Goal: Task Accomplishment & Management: Use online tool/utility

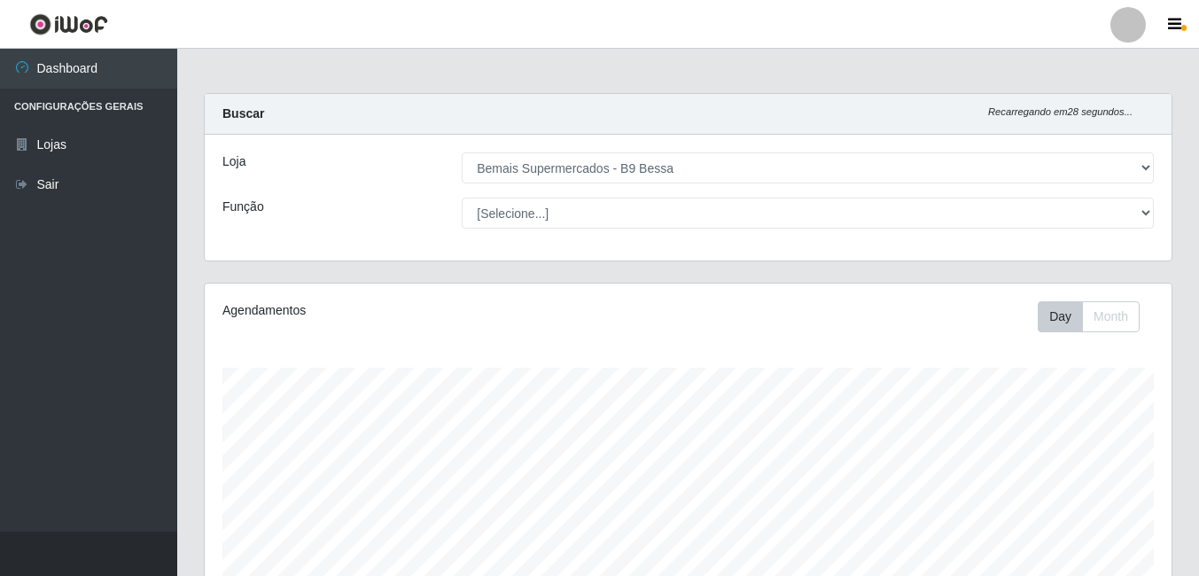
select select "410"
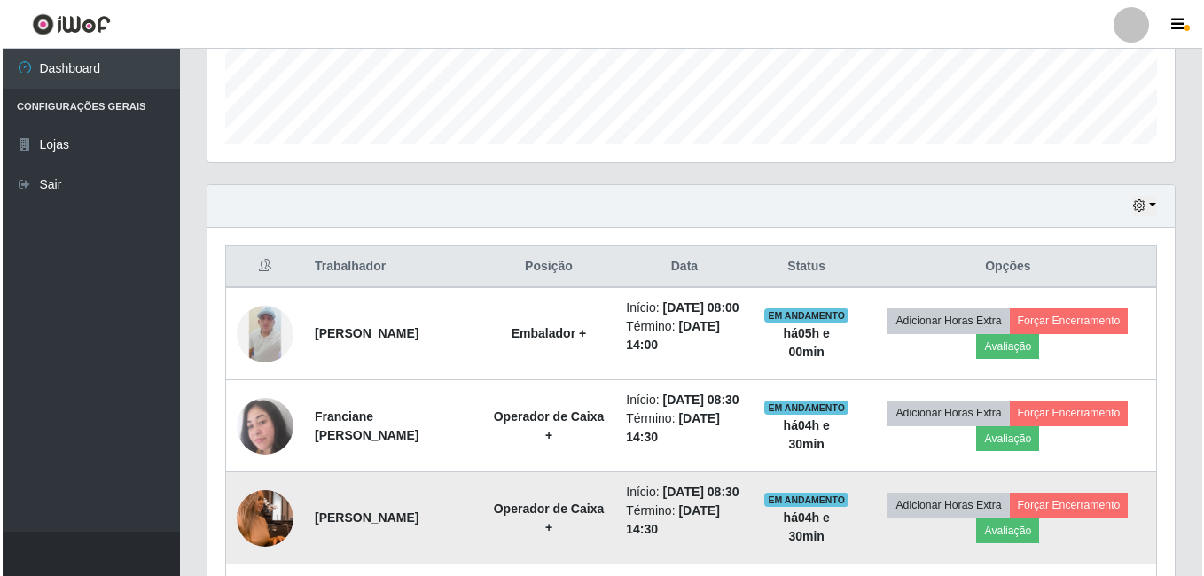
scroll to position [709, 0]
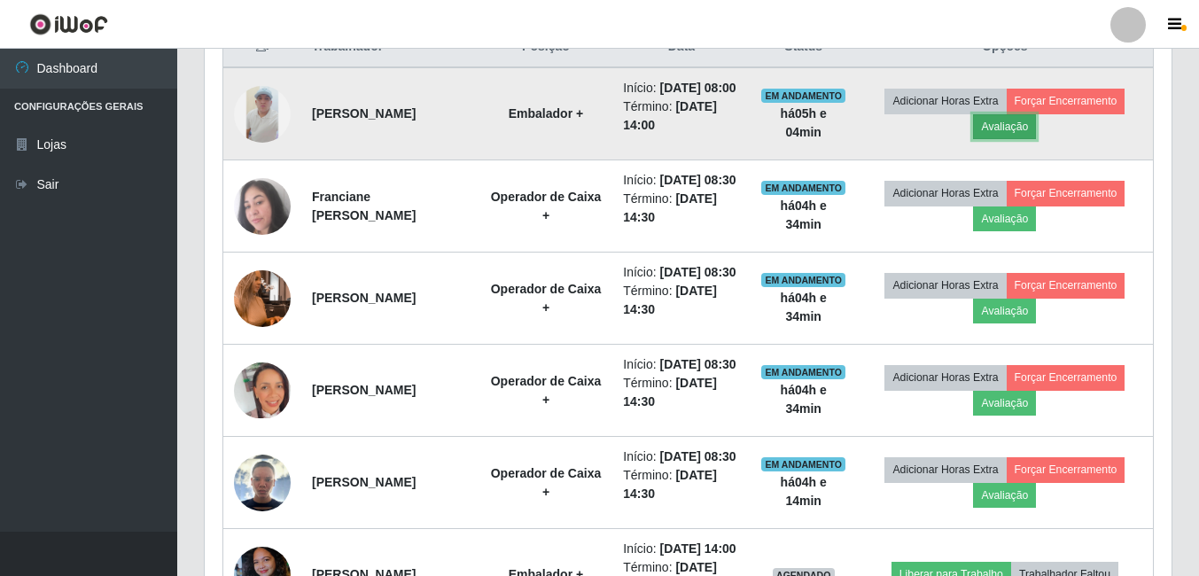
click at [1014, 139] on button "Avaliação" at bounding box center [1004, 126] width 63 height 25
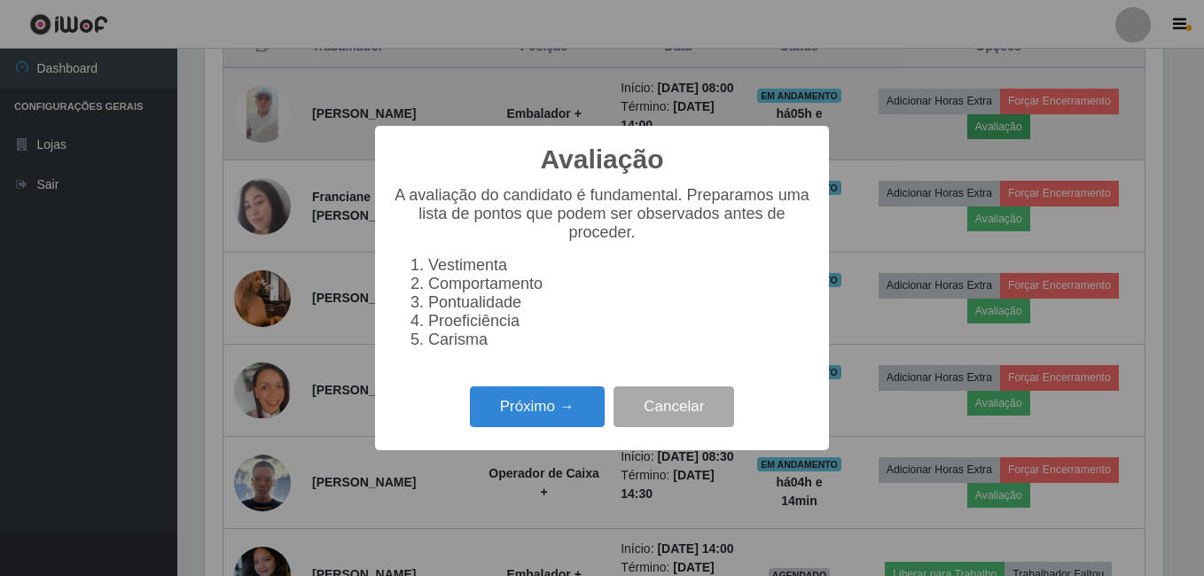
scroll to position [368, 958]
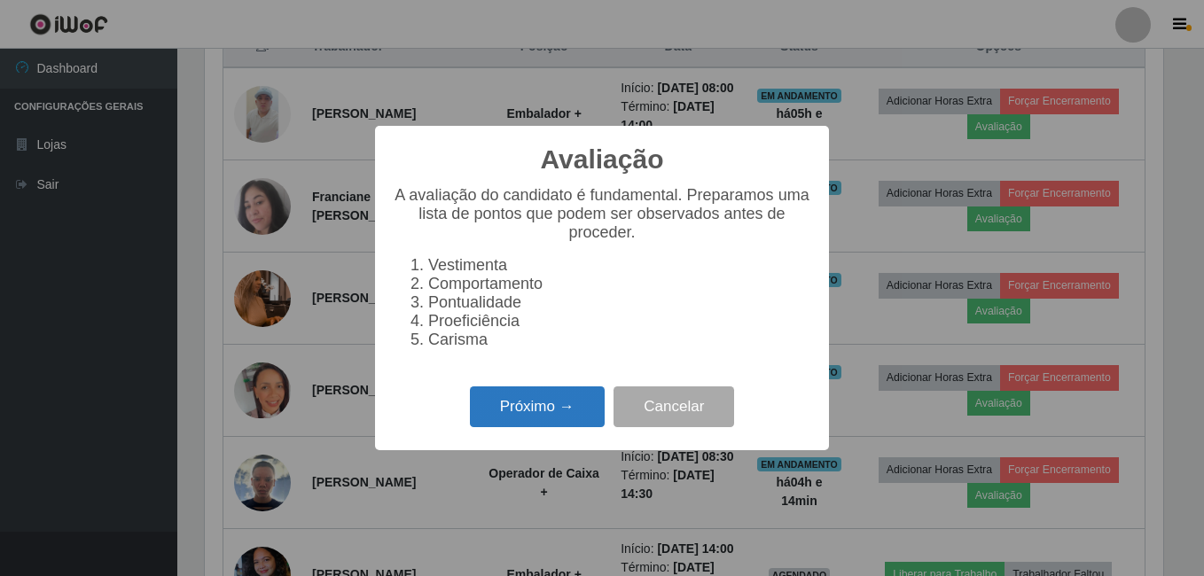
click at [555, 417] on button "Próximo →" at bounding box center [537, 408] width 135 height 42
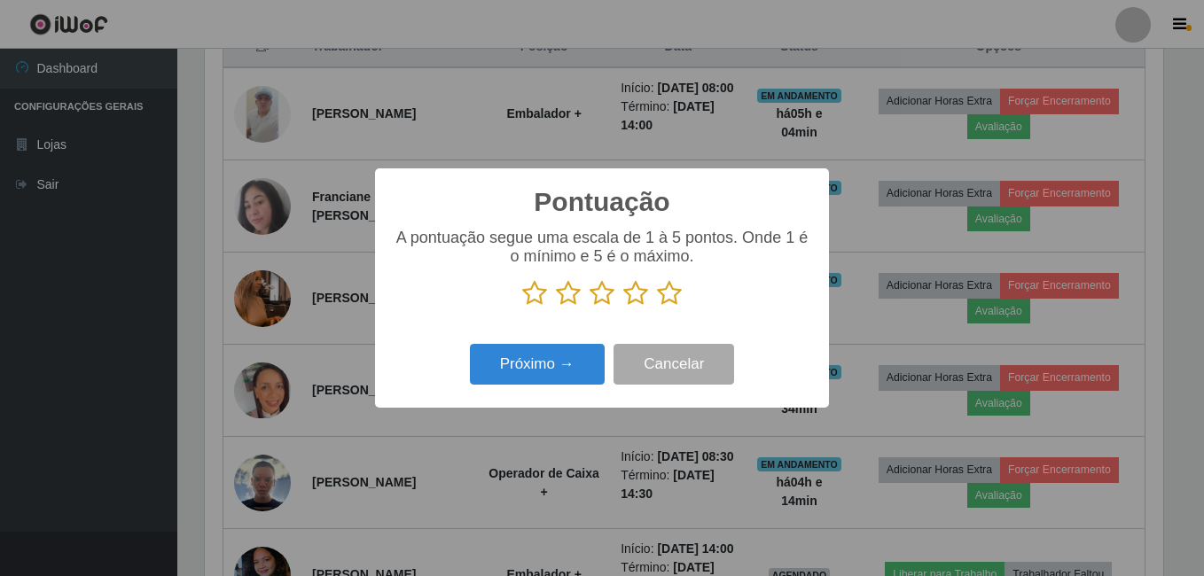
scroll to position [886125, 885535]
drag, startPoint x: 667, startPoint y: 298, endPoint x: 640, endPoint y: 313, distance: 30.6
click at [667, 299] on icon at bounding box center [669, 293] width 25 height 27
click at [657, 307] on input "radio" at bounding box center [657, 307] width 0 height 0
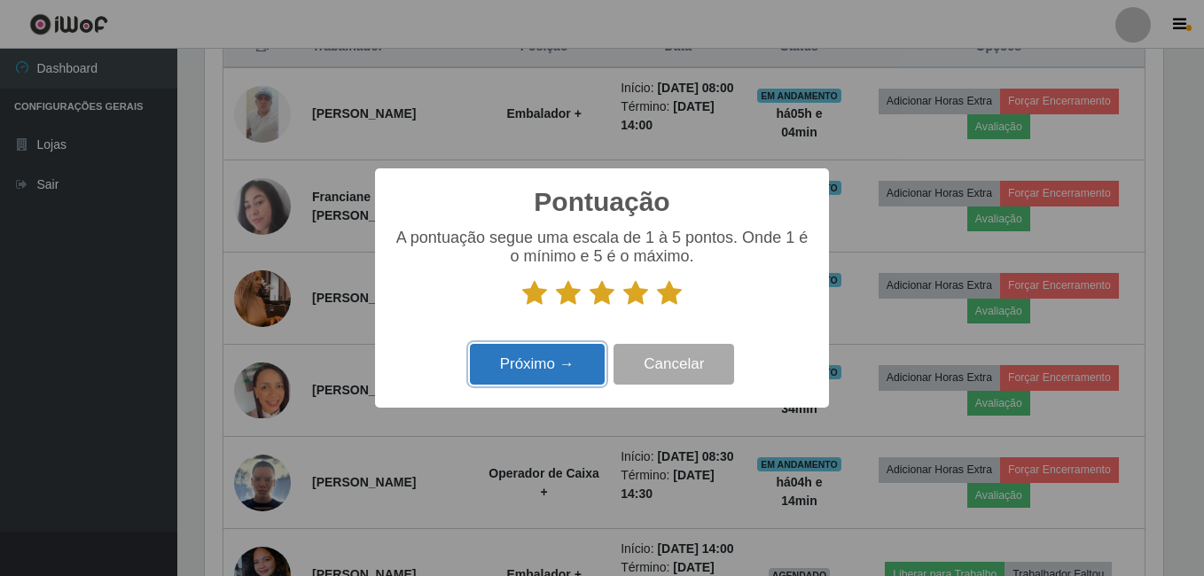
click at [551, 361] on button "Próximo →" at bounding box center [537, 365] width 135 height 42
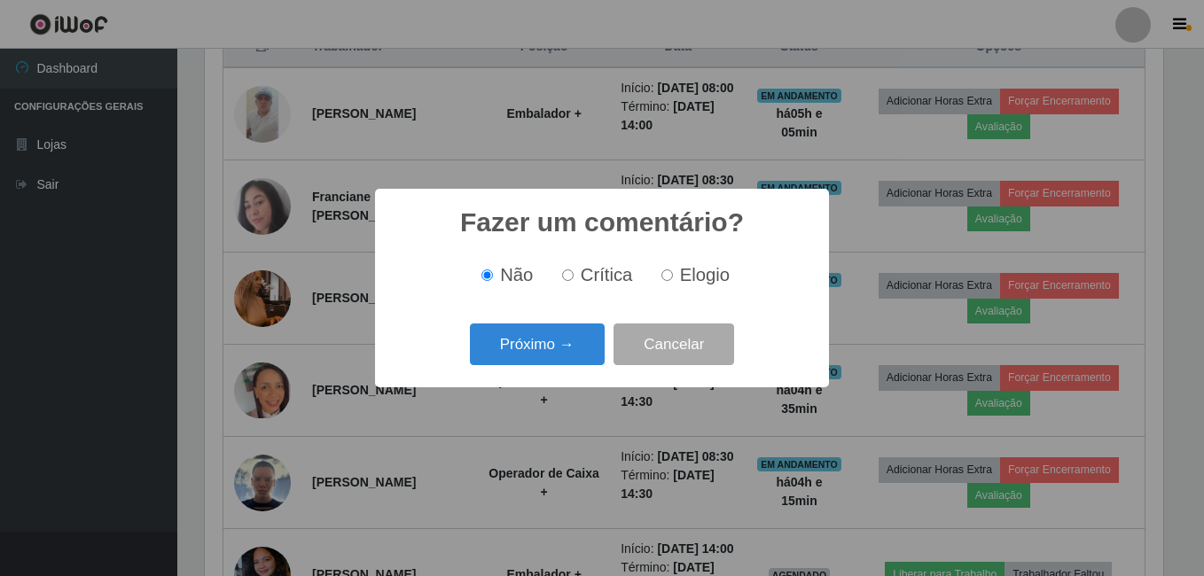
click at [674, 281] on label "Elogio" at bounding box center [691, 275] width 75 height 20
click at [673, 281] on input "Elogio" at bounding box center [667, 275] width 12 height 12
radio input "true"
click at [504, 283] on span "Não" at bounding box center [516, 275] width 33 height 20
click at [493, 281] on input "Não" at bounding box center [487, 275] width 12 height 12
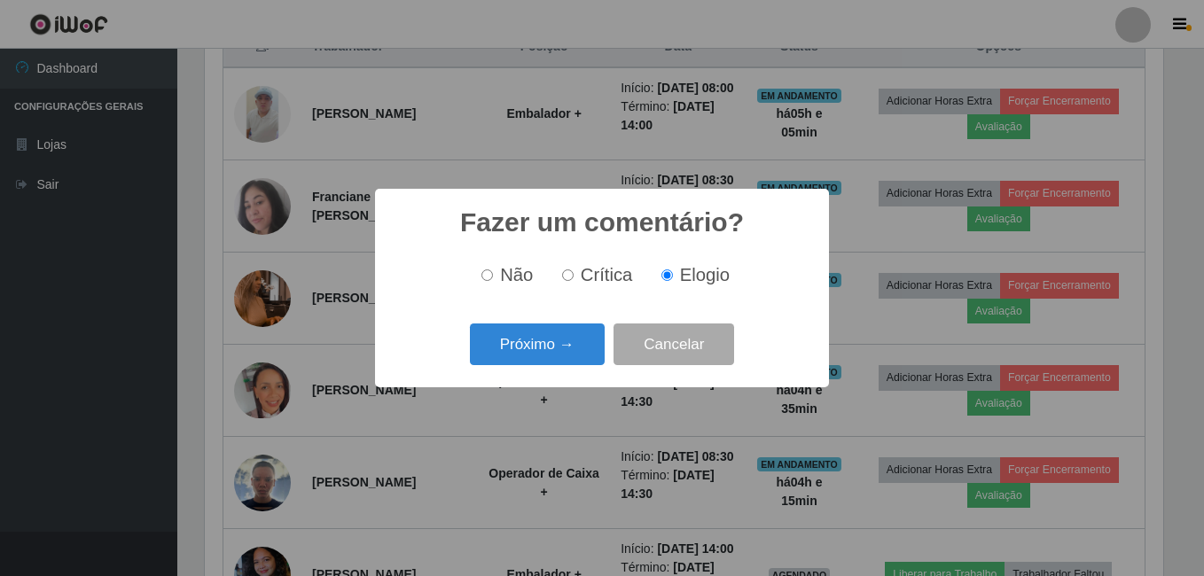
radio input "true"
click at [509, 338] on button "Próximo →" at bounding box center [537, 345] width 135 height 42
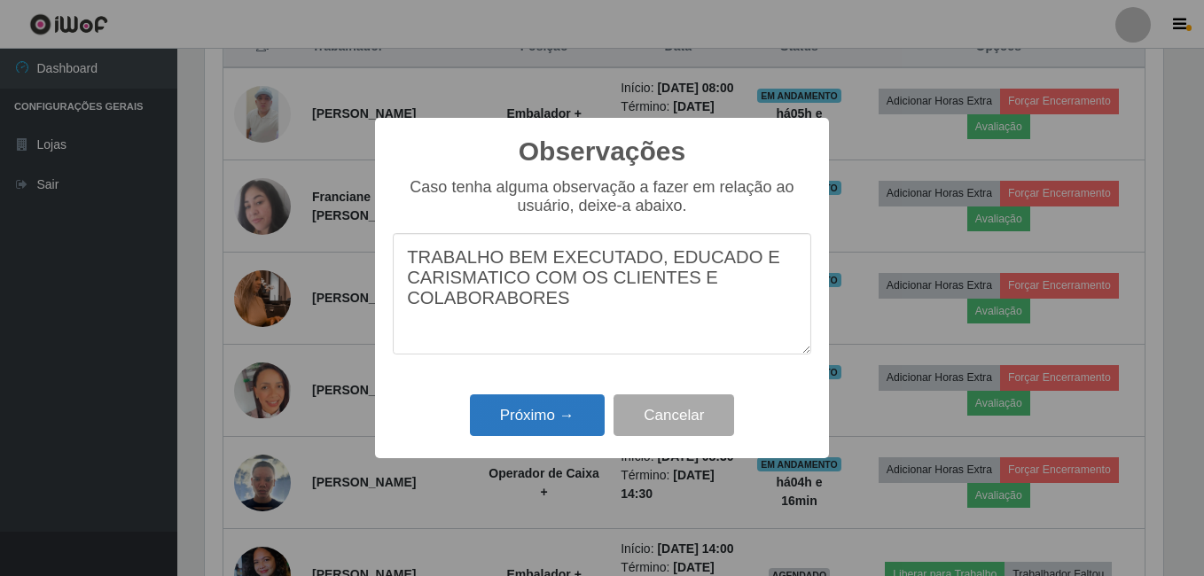
type textarea "TRABALHO BEM EXECUTADO, EDUCADO E CARISMATICO COM OS CLIENTES E COLABORABORES"
click at [536, 412] on button "Próximo →" at bounding box center [537, 415] width 135 height 42
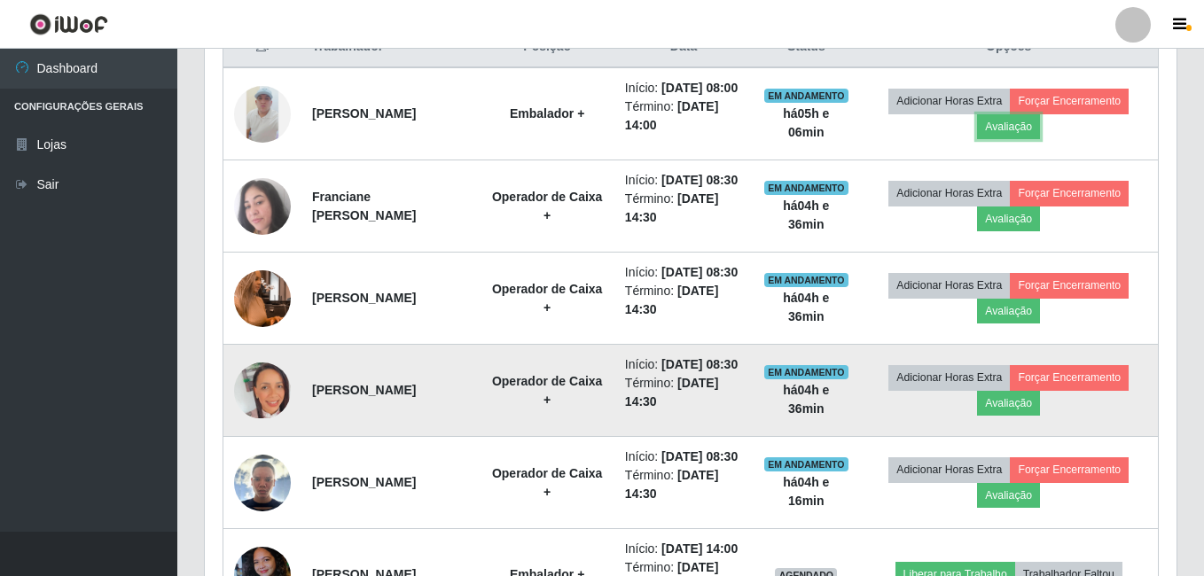
scroll to position [368, 967]
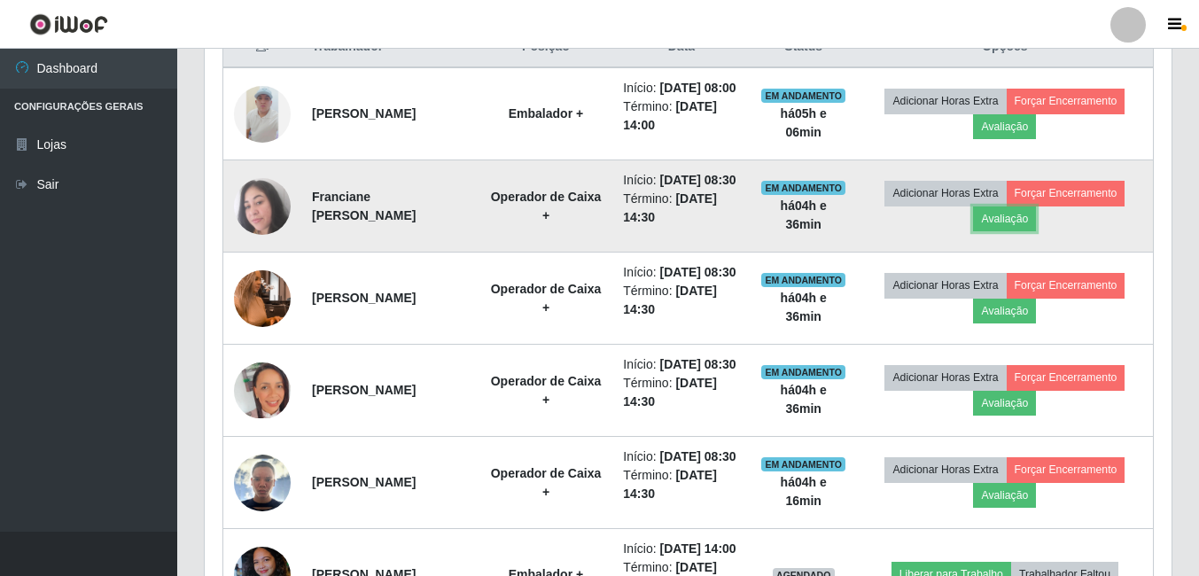
drag, startPoint x: 997, startPoint y: 247, endPoint x: 985, endPoint y: 266, distance: 22.4
click at [986, 253] on td "Adicionar Horas Extra Forçar Encerramento Avaliação" at bounding box center [1005, 206] width 297 height 92
click at [1007, 231] on button "Avaliação" at bounding box center [1004, 219] width 63 height 25
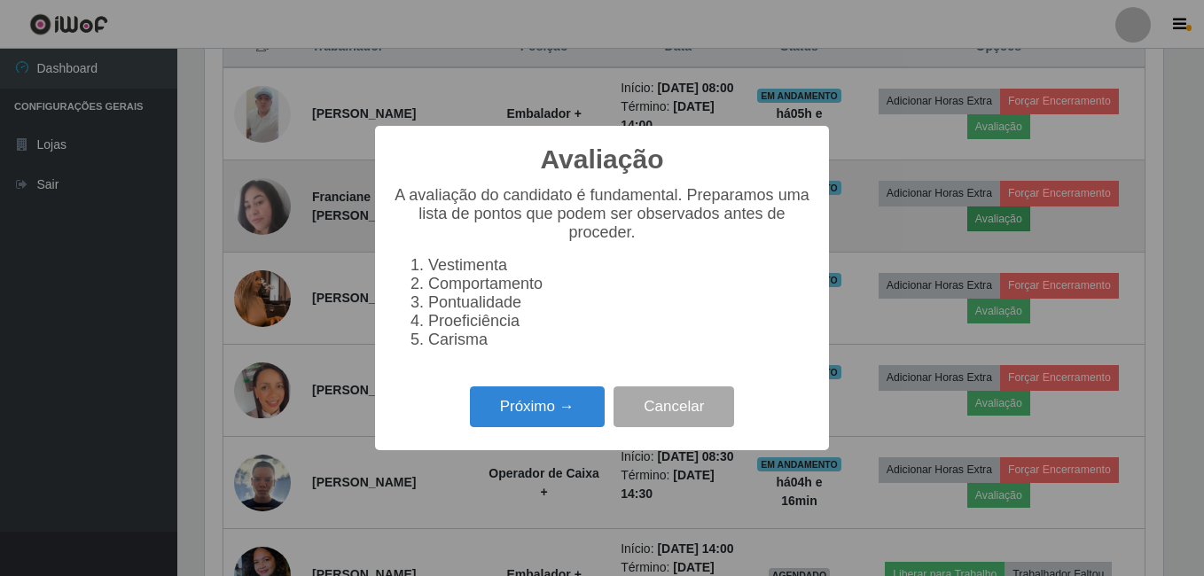
scroll to position [368, 958]
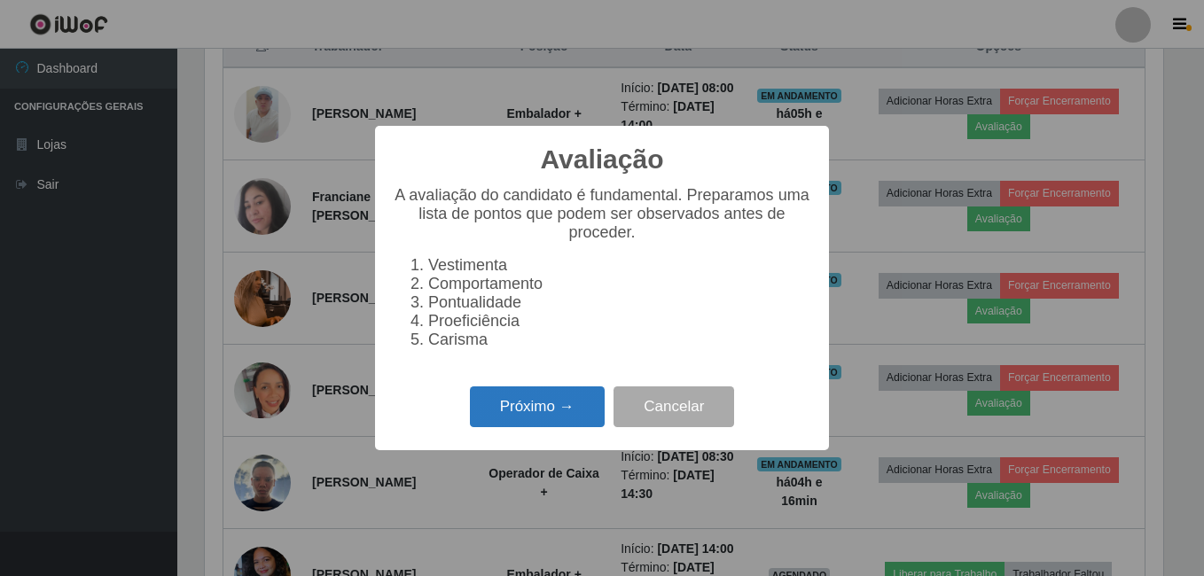
click at [536, 414] on button "Próximo →" at bounding box center [537, 408] width 135 height 42
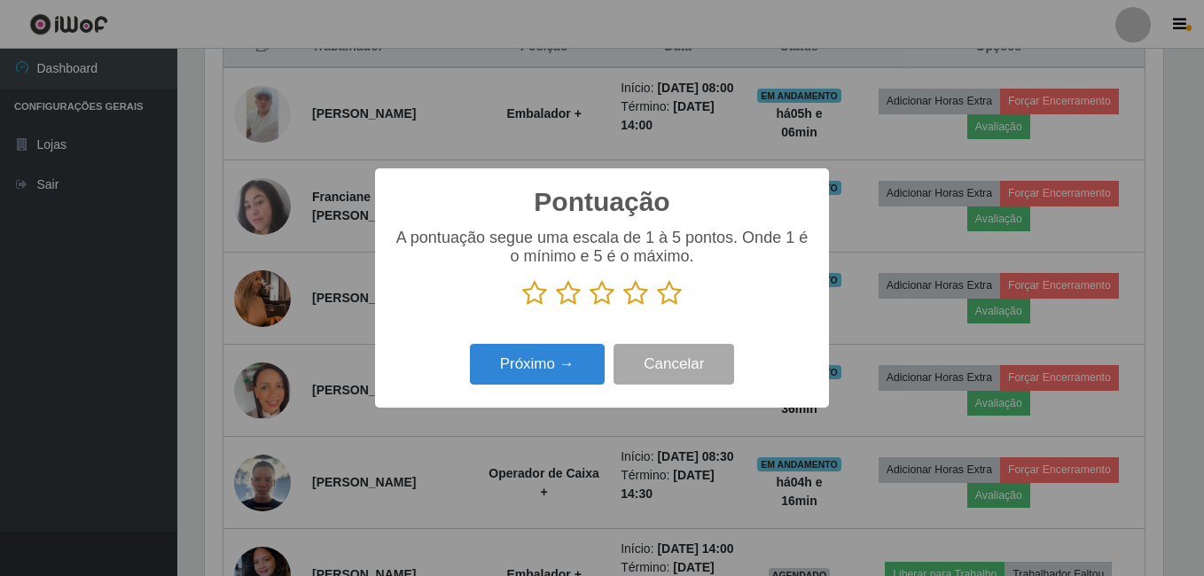
scroll to position [886125, 885535]
click at [676, 286] on icon at bounding box center [669, 293] width 25 height 27
click at [657, 307] on input "radio" at bounding box center [657, 307] width 0 height 0
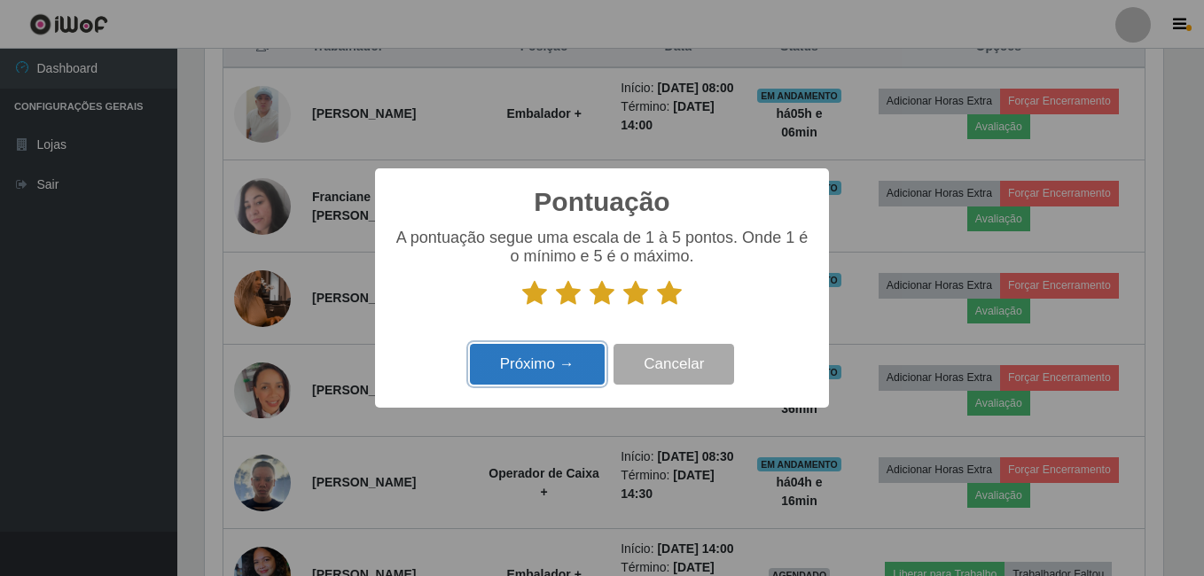
click at [574, 354] on button "Próximo →" at bounding box center [537, 365] width 135 height 42
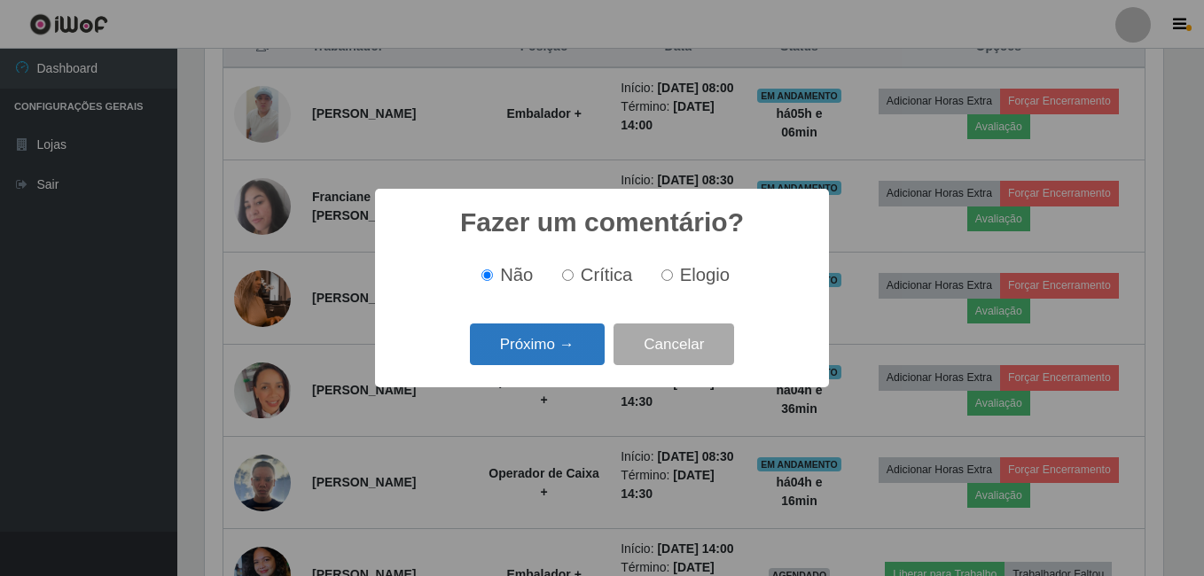
click at [571, 335] on button "Próximo →" at bounding box center [537, 345] width 135 height 42
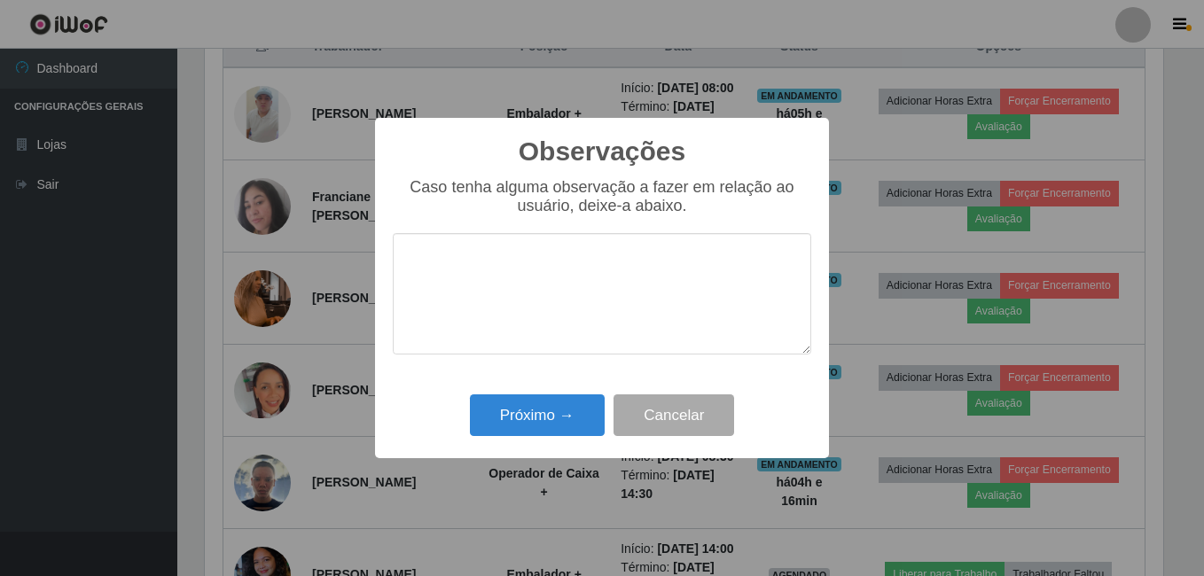
click at [552, 285] on textarea at bounding box center [602, 293] width 418 height 121
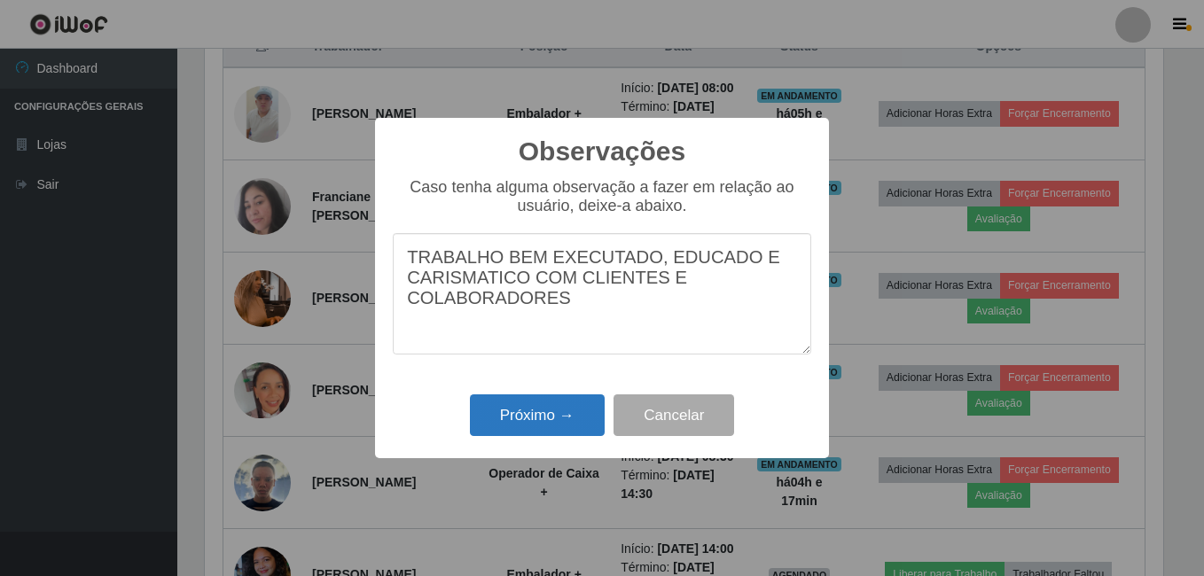
type textarea "TRABALHO BEM EXECUTADO, EDUCADO E CARISMATICO COM CLIENTES E COLABORADORES"
click at [539, 415] on button "Próximo →" at bounding box center [537, 415] width 135 height 42
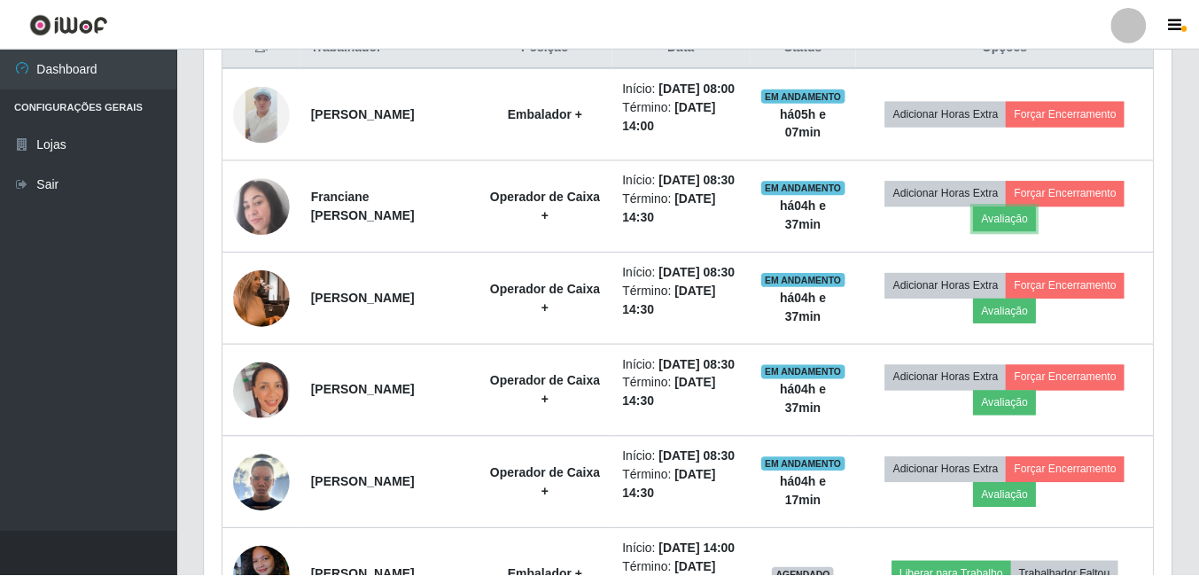
scroll to position [368, 967]
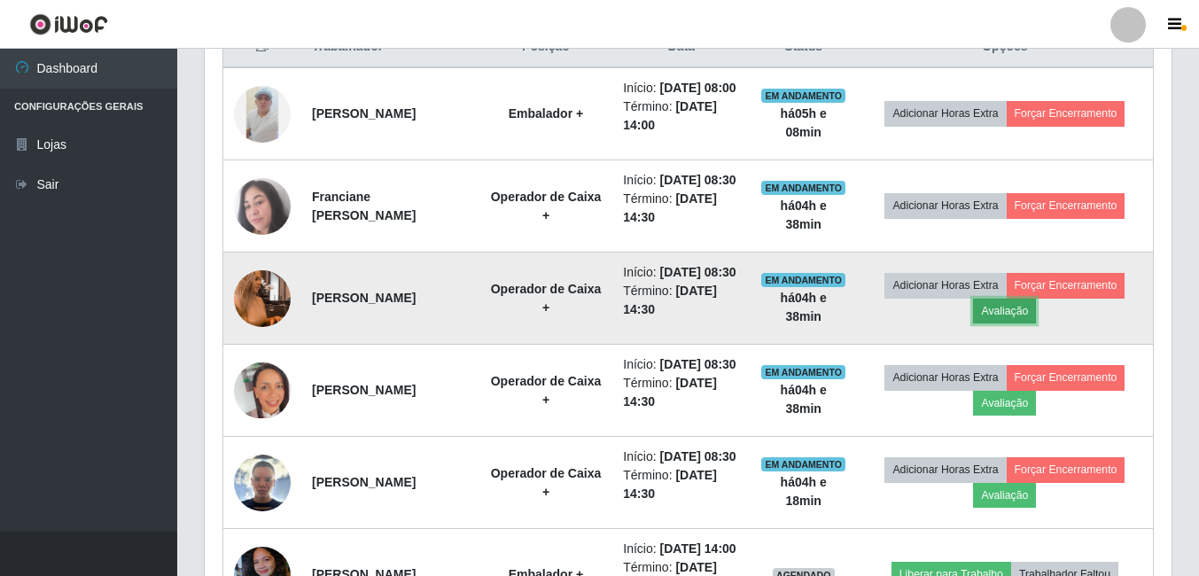
click at [1010, 324] on button "Avaliação" at bounding box center [1004, 311] width 63 height 25
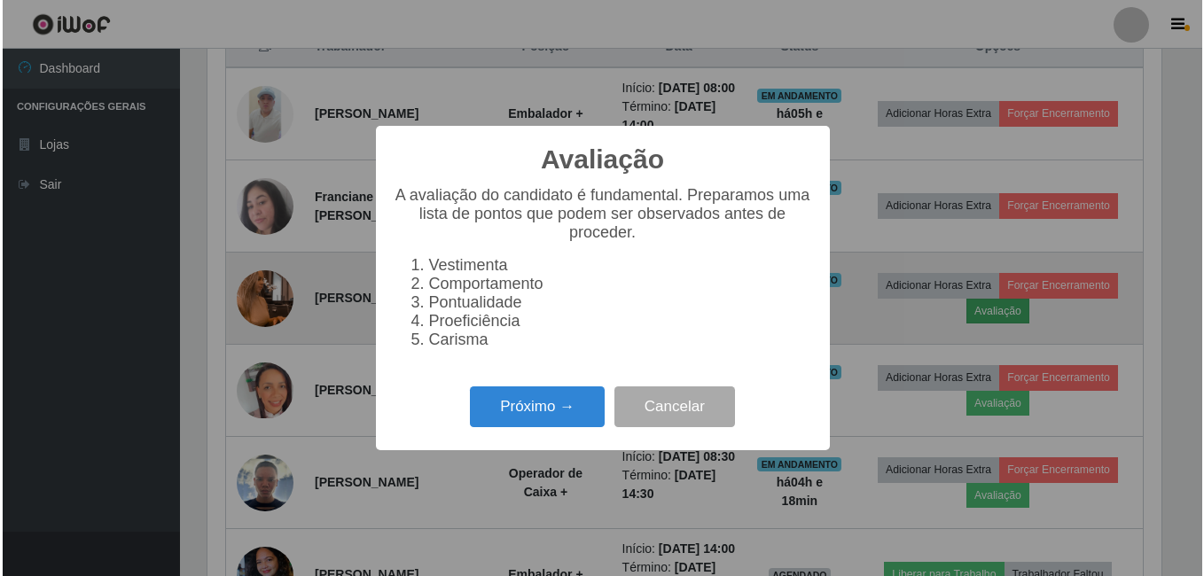
scroll to position [368, 958]
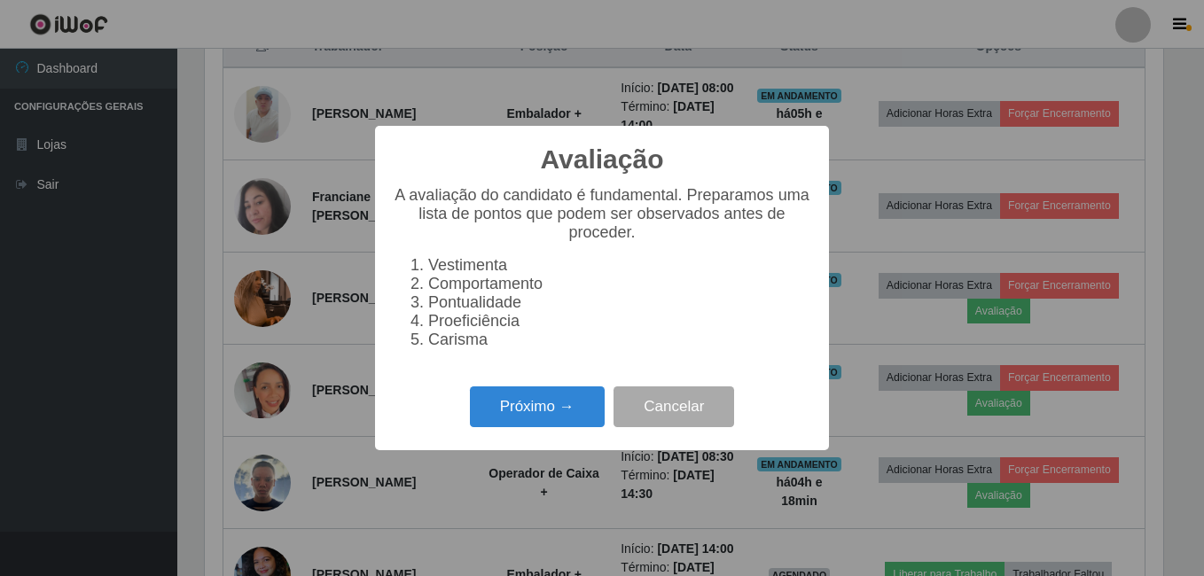
click button "Próximo →" at bounding box center [537, 408] width 135 height 42
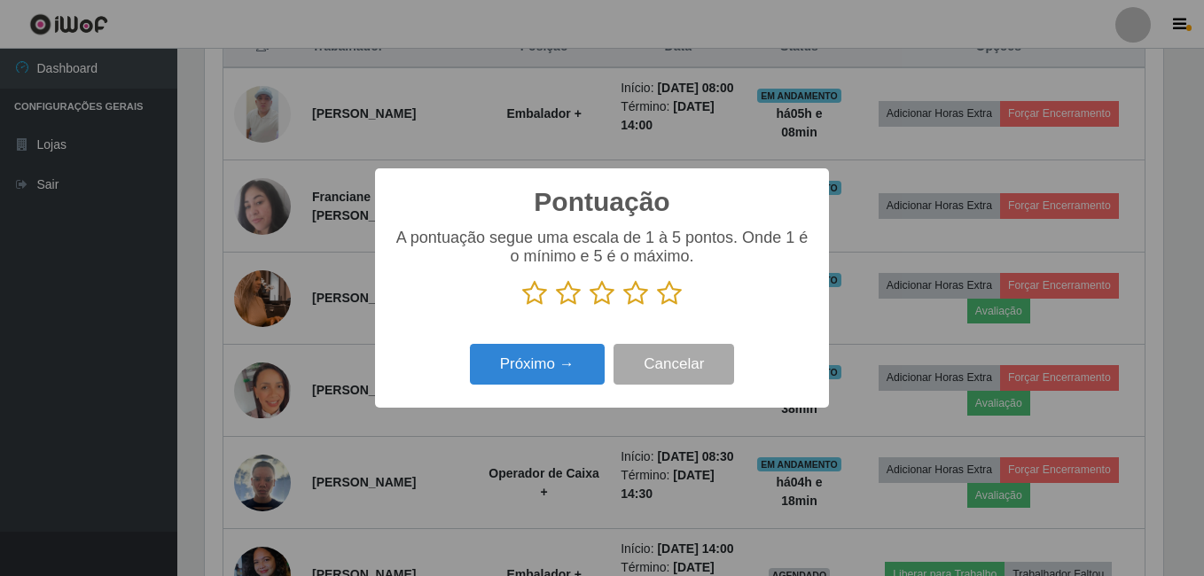
scroll to position [886125, 885535]
click at [671, 287] on icon at bounding box center [669, 293] width 25 height 27
click at [657, 307] on input "radio" at bounding box center [657, 307] width 0 height 0
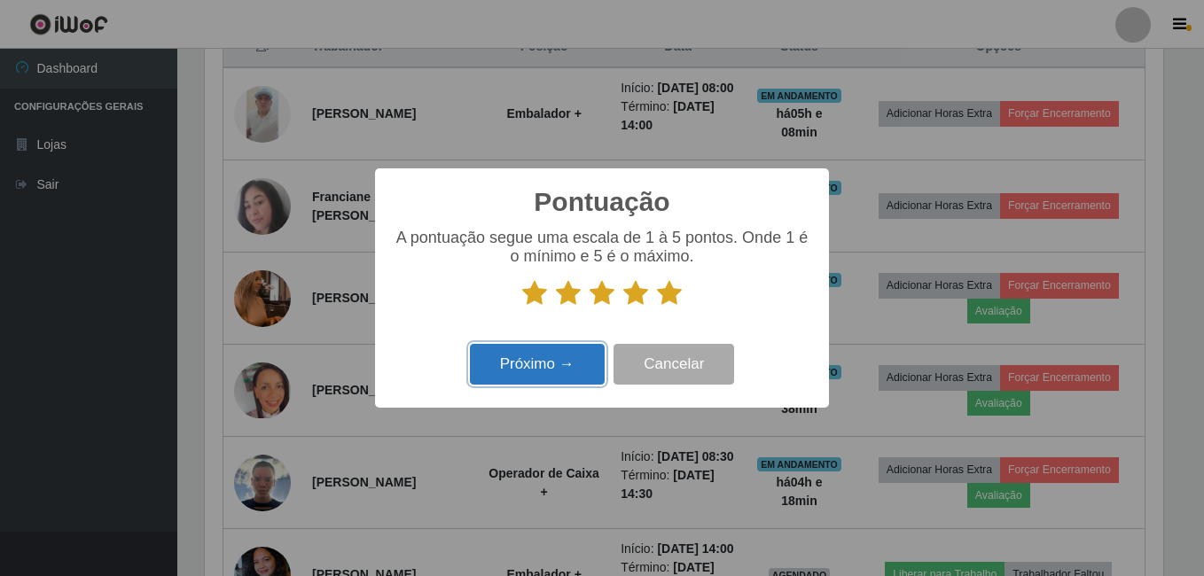
click at [574, 356] on button "Próximo →" at bounding box center [537, 365] width 135 height 42
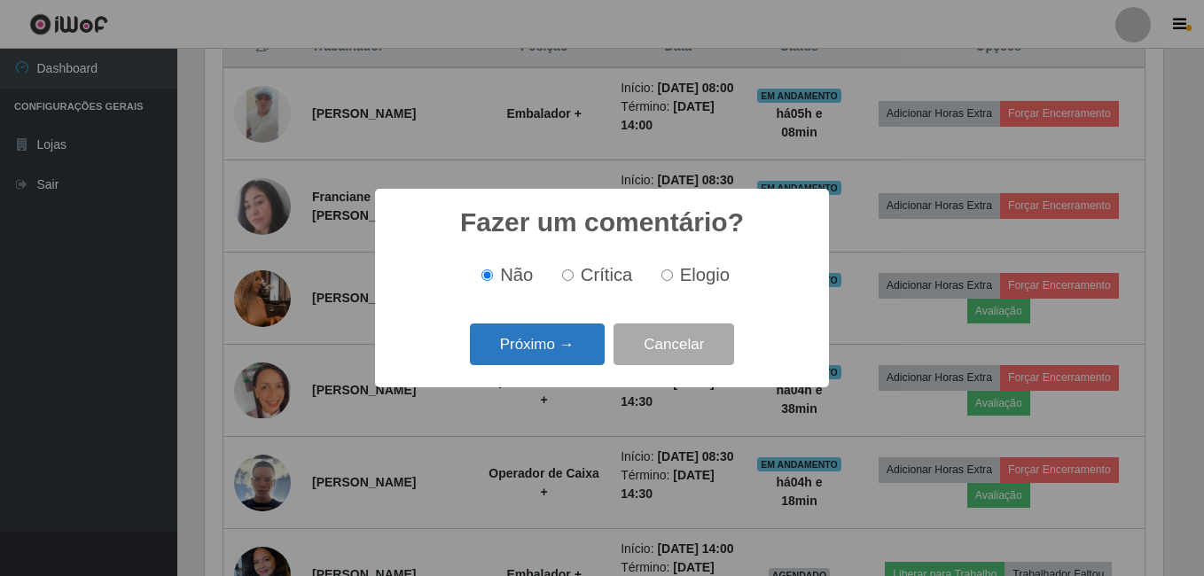
click at [584, 340] on button "Próximo →" at bounding box center [537, 345] width 135 height 42
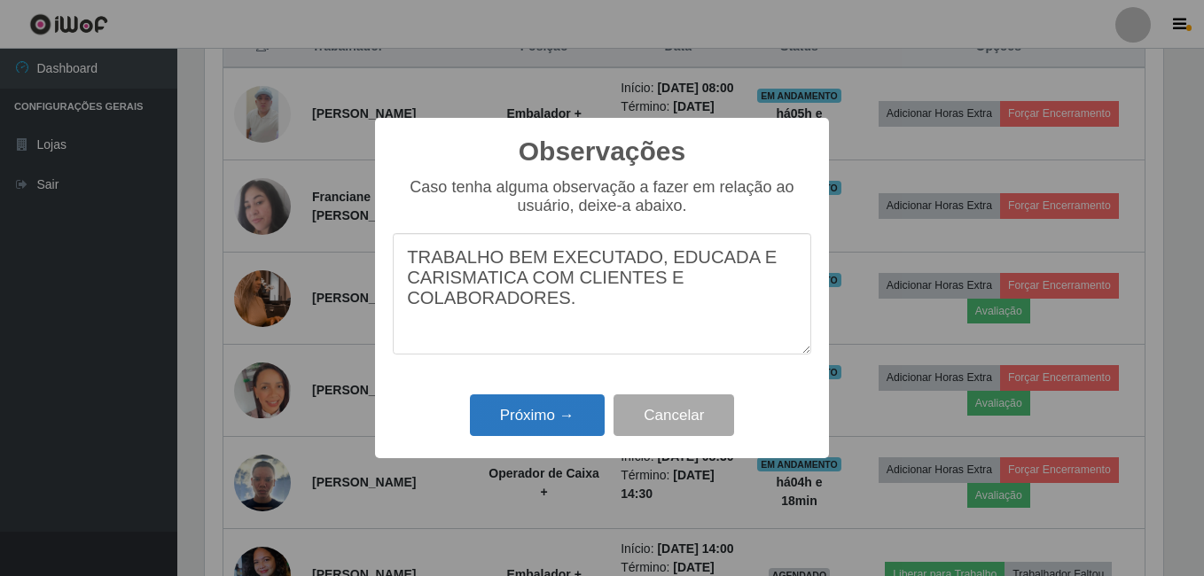
type textarea "TRABALHO BEM EXECUTADO, EDUCADA E CARISMATICA COM CLIENTES E COLABORADORES."
click at [568, 407] on button "Próximo →" at bounding box center [537, 415] width 135 height 42
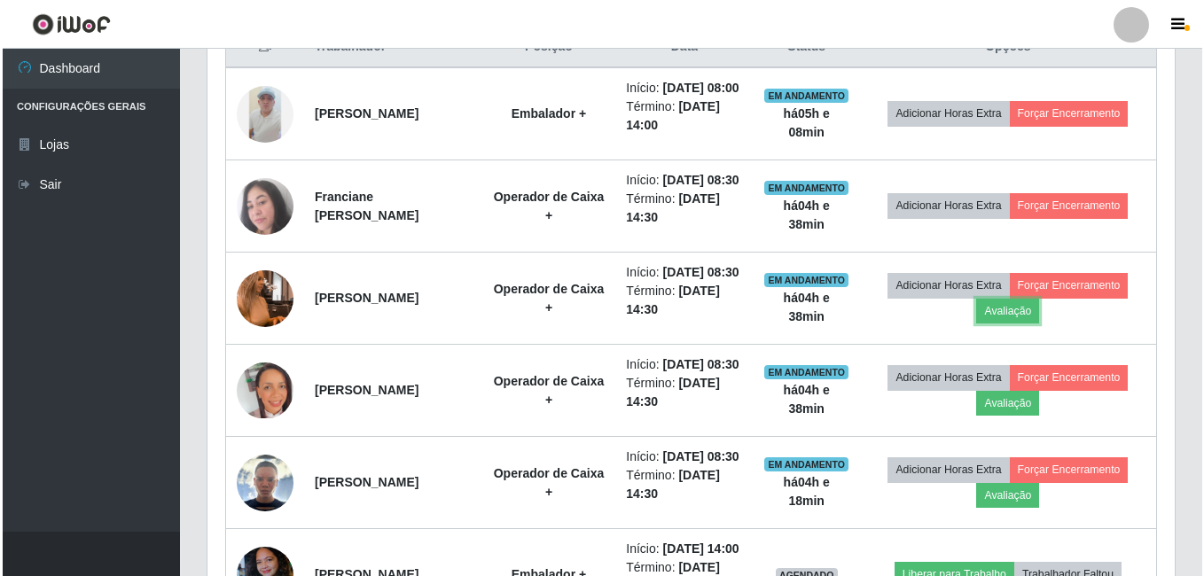
scroll to position [368, 967]
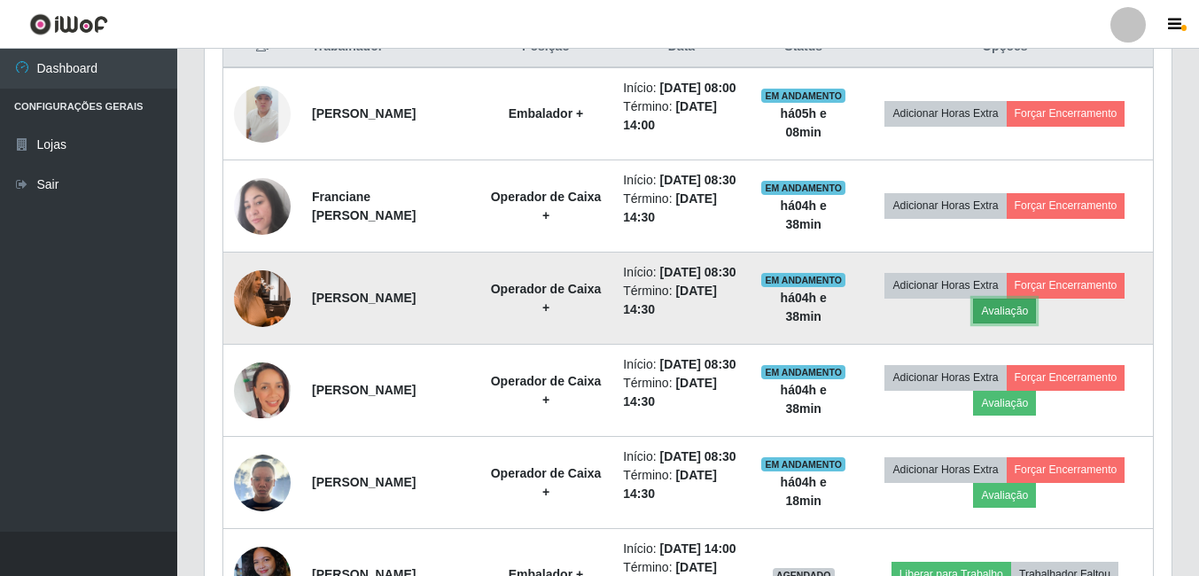
click at [1026, 324] on button "Avaliação" at bounding box center [1004, 311] width 63 height 25
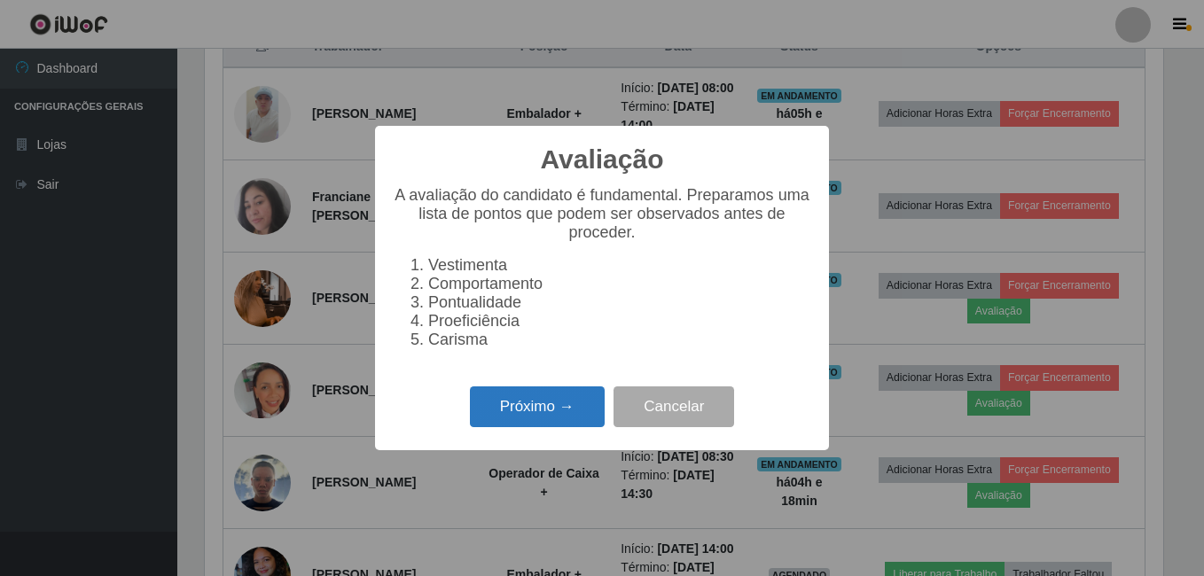
click at [560, 420] on button "Próximo →" at bounding box center [537, 408] width 135 height 42
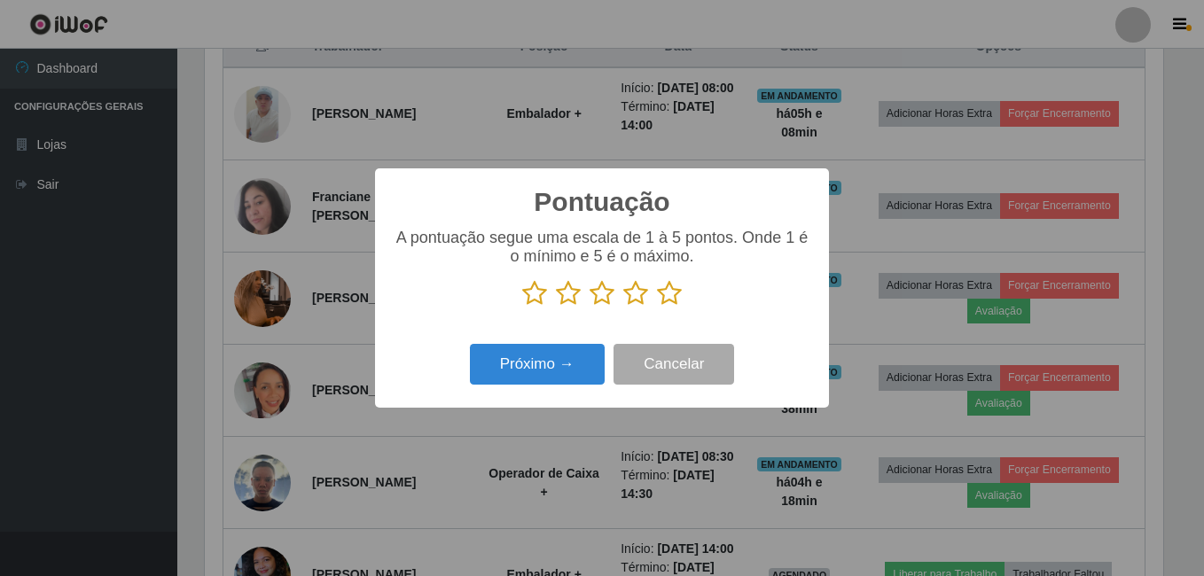
scroll to position [886125, 885535]
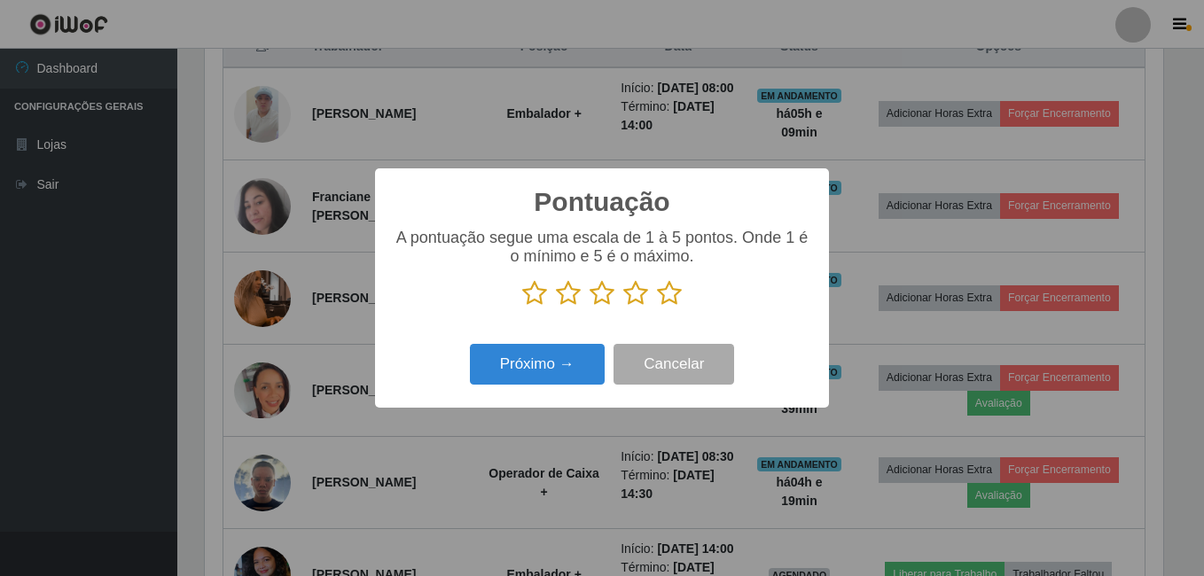
click at [665, 295] on icon at bounding box center [669, 293] width 25 height 27
click at [657, 307] on input "radio" at bounding box center [657, 307] width 0 height 0
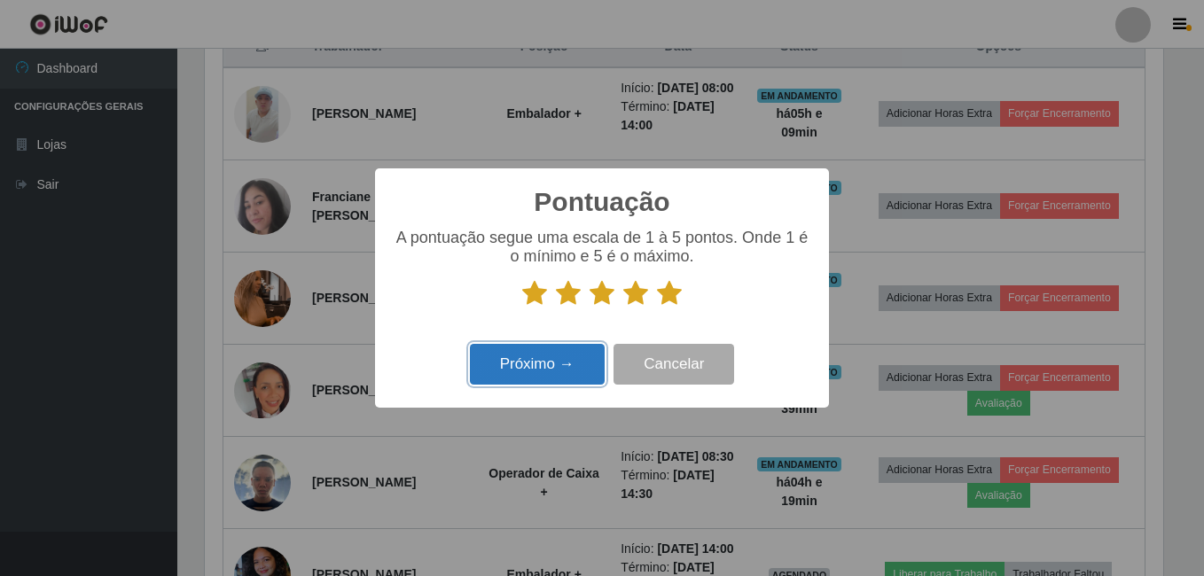
click at [588, 366] on button "Próximo →" at bounding box center [537, 365] width 135 height 42
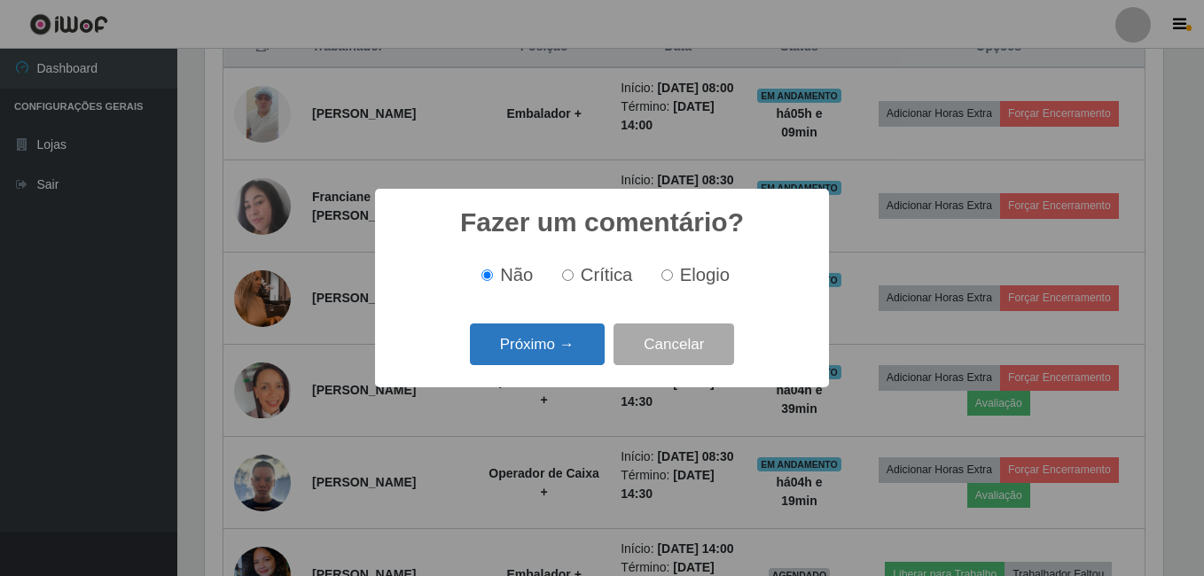
click at [580, 358] on button "Próximo →" at bounding box center [537, 345] width 135 height 42
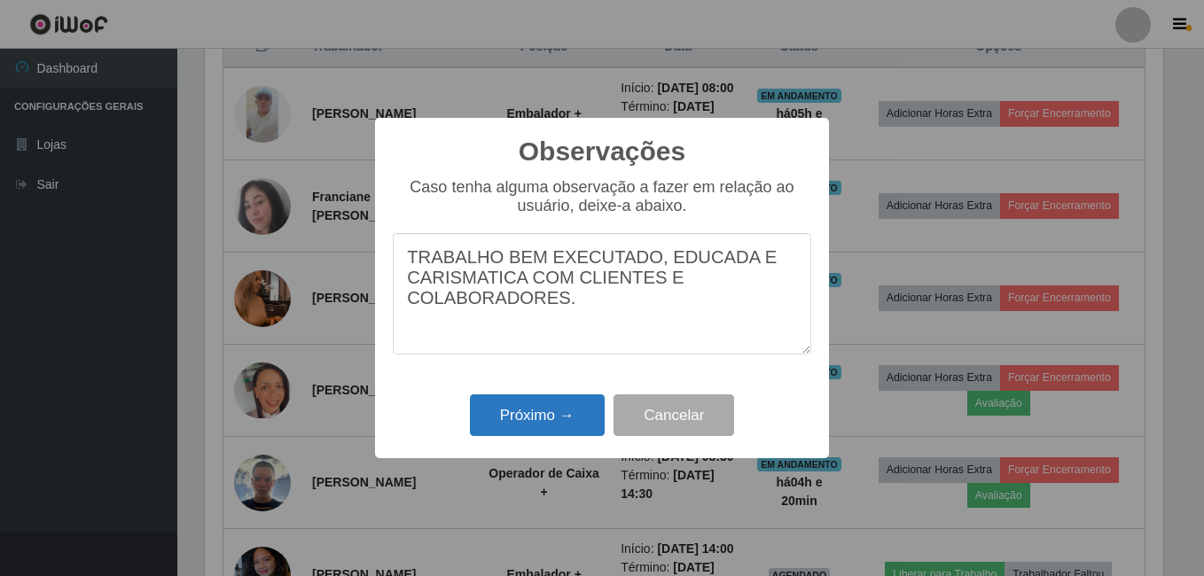
type textarea "TRABALHO BEM EXECUTADO, EDUCADA E CARISMATICA COM CLIENTES E COLABORADORES."
click at [522, 416] on button "Próximo →" at bounding box center [537, 415] width 135 height 42
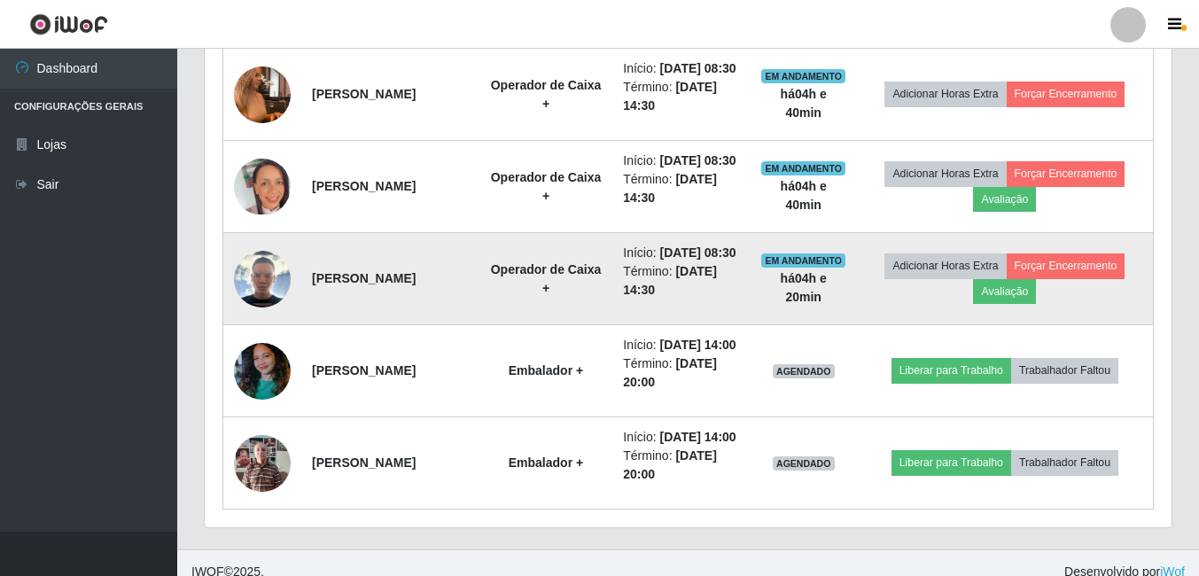
scroll to position [975, 0]
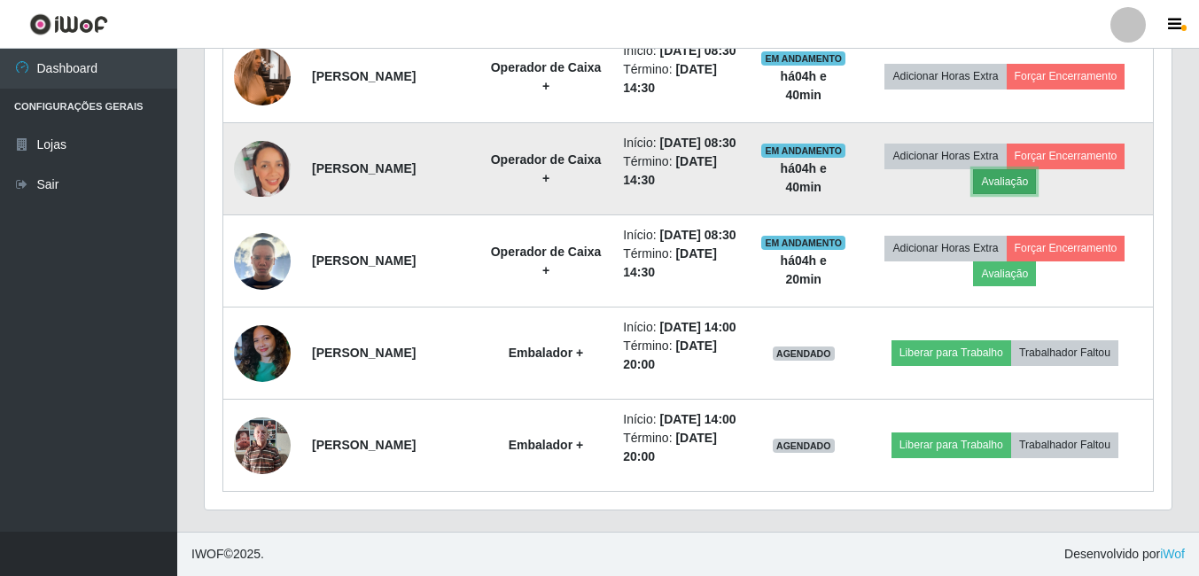
click at [1011, 194] on button "Avaliação" at bounding box center [1004, 181] width 63 height 25
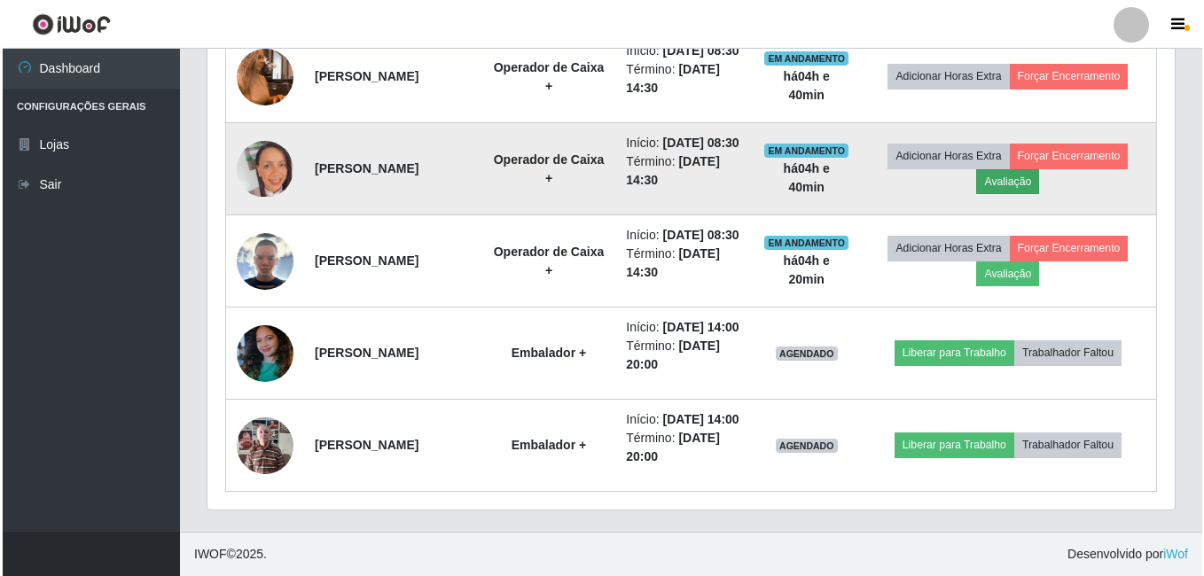
scroll to position [368, 958]
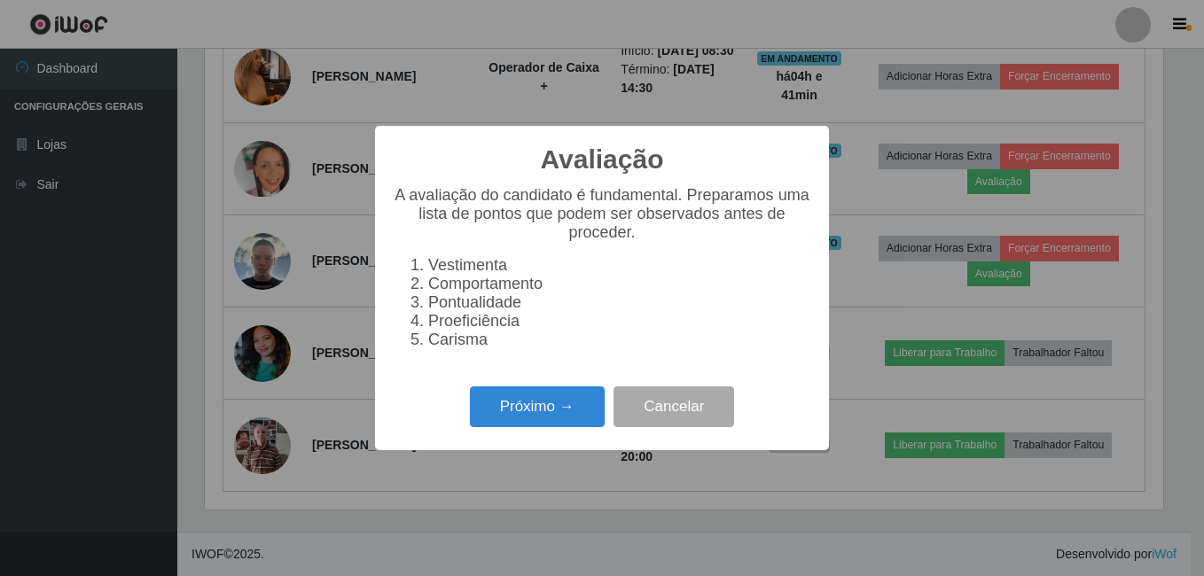
click button "Próximo →" at bounding box center [537, 408] width 135 height 42
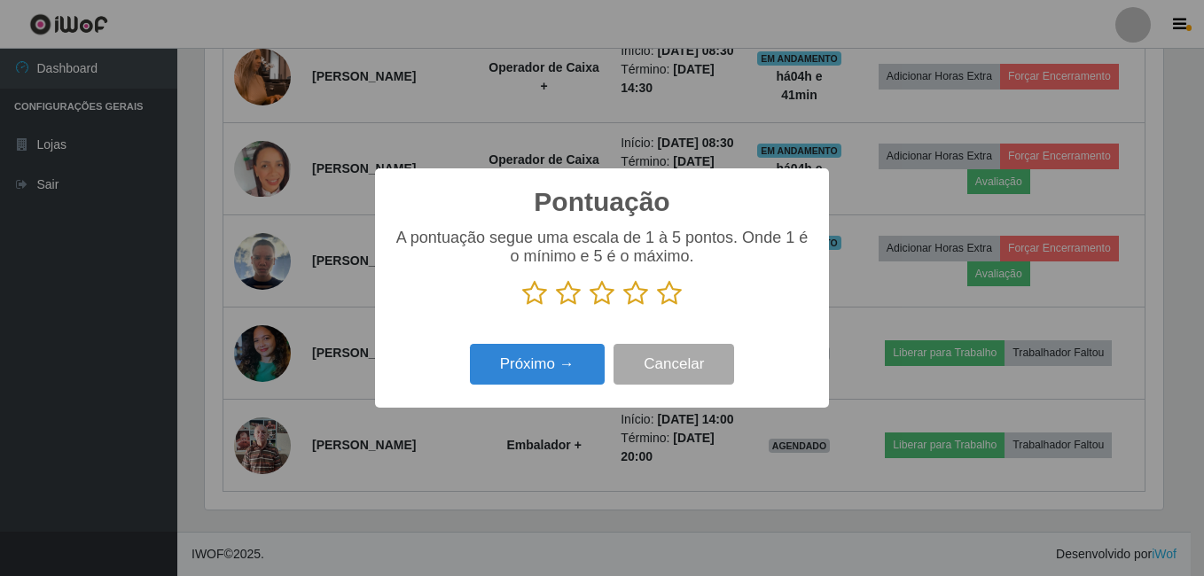
scroll to position [886125, 885535]
click at [660, 296] on icon at bounding box center [669, 293] width 25 height 27
click at [657, 307] on input "radio" at bounding box center [657, 307] width 0 height 0
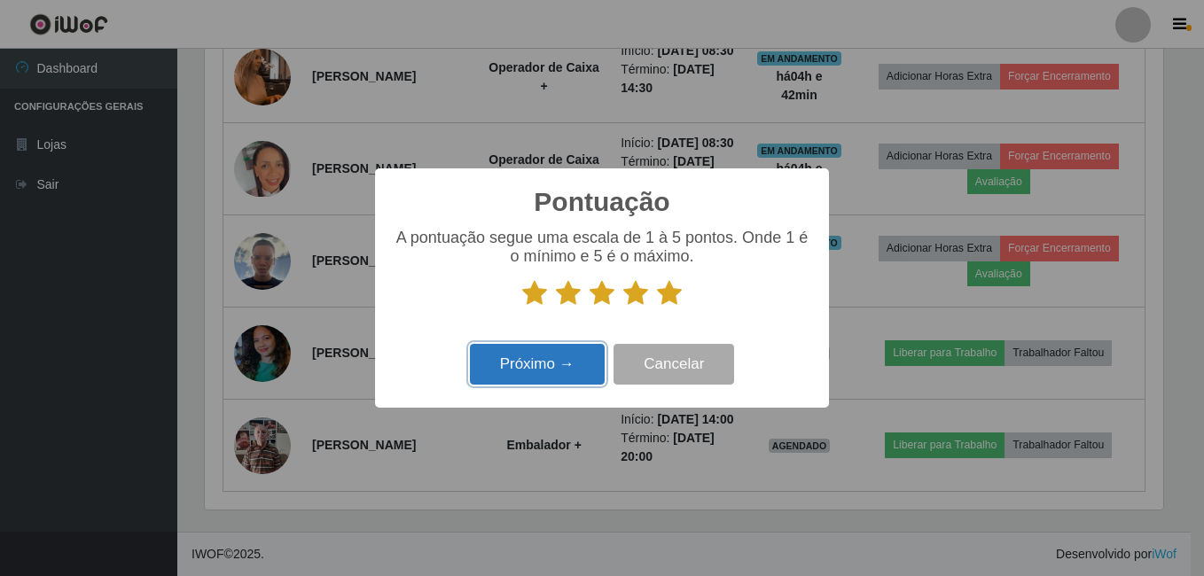
click at [509, 357] on button "Próximo →" at bounding box center [537, 365] width 135 height 42
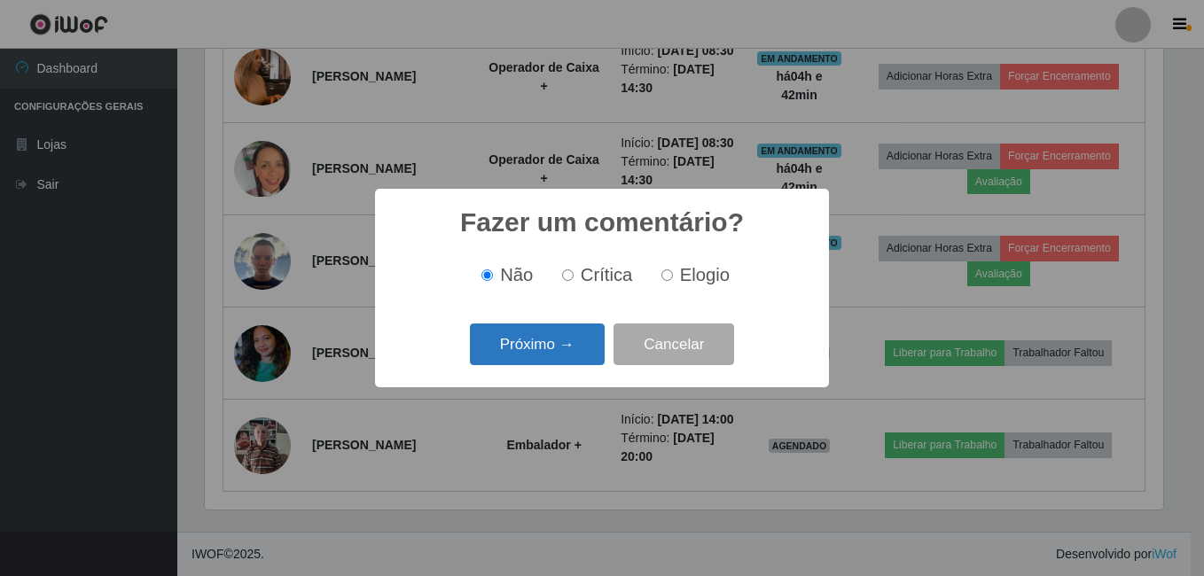
click at [507, 350] on button "Próximo →" at bounding box center [537, 345] width 135 height 42
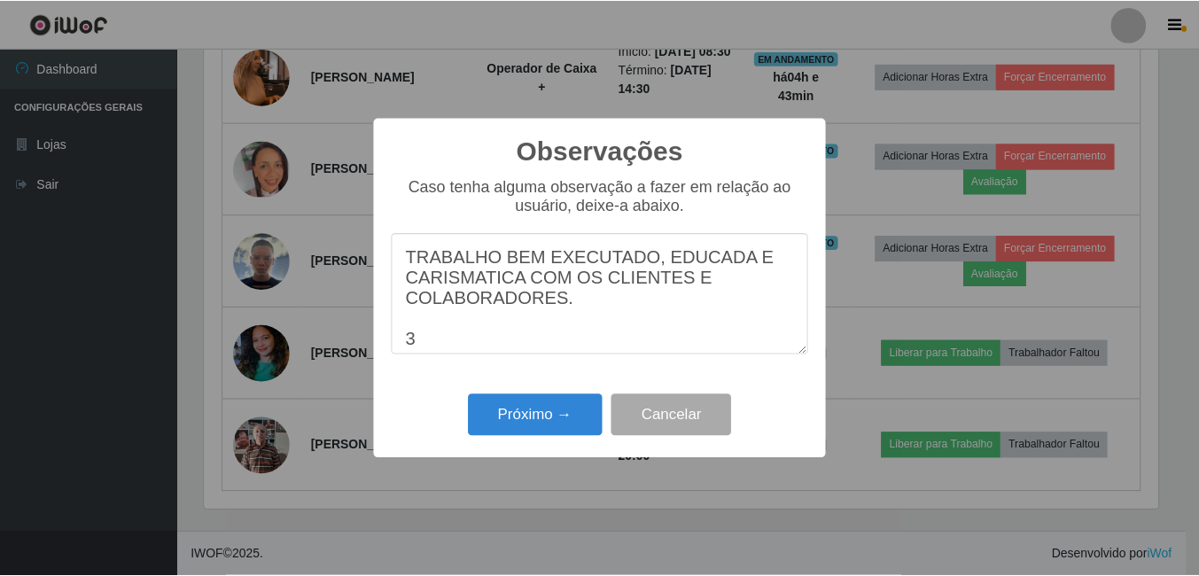
scroll to position [14, 0]
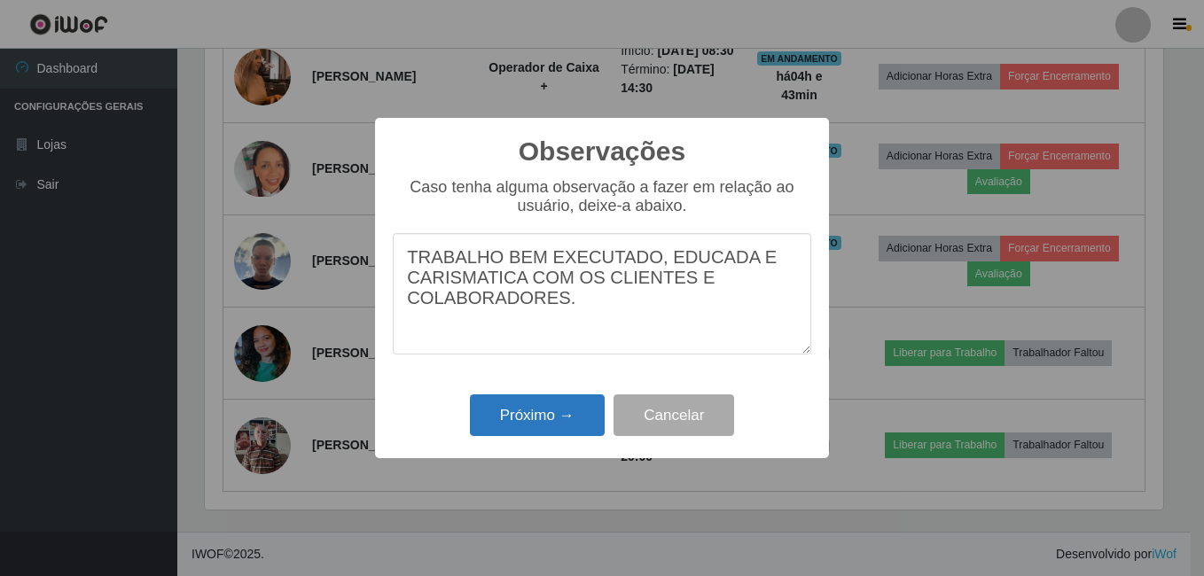
type textarea "TRABALHO BEM EXECUTADO, EDUCADA E CARISMATICA COM OS CLIENTES E COLABORADORES."
click at [505, 411] on button "Próximo →" at bounding box center [537, 415] width 135 height 42
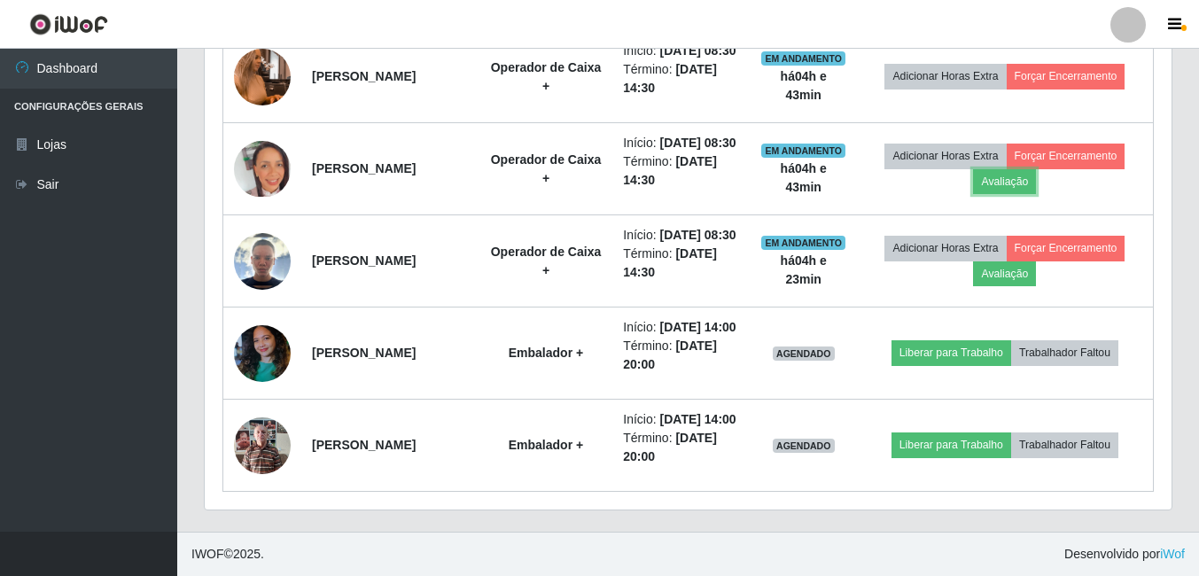
scroll to position [368, 967]
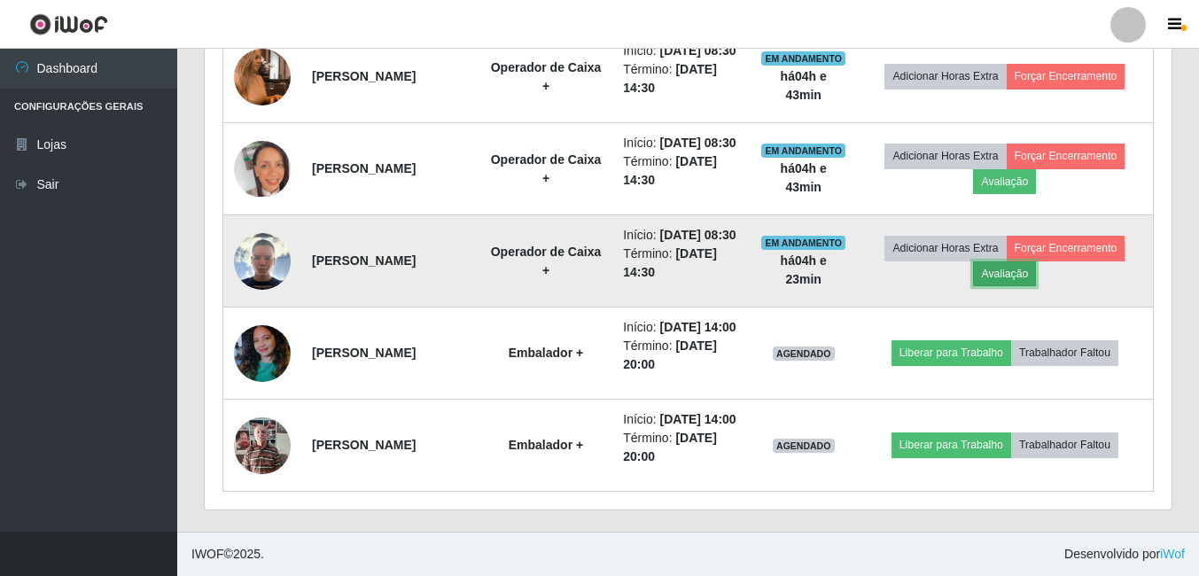
click at [1032, 286] on button "Avaliação" at bounding box center [1004, 274] width 63 height 25
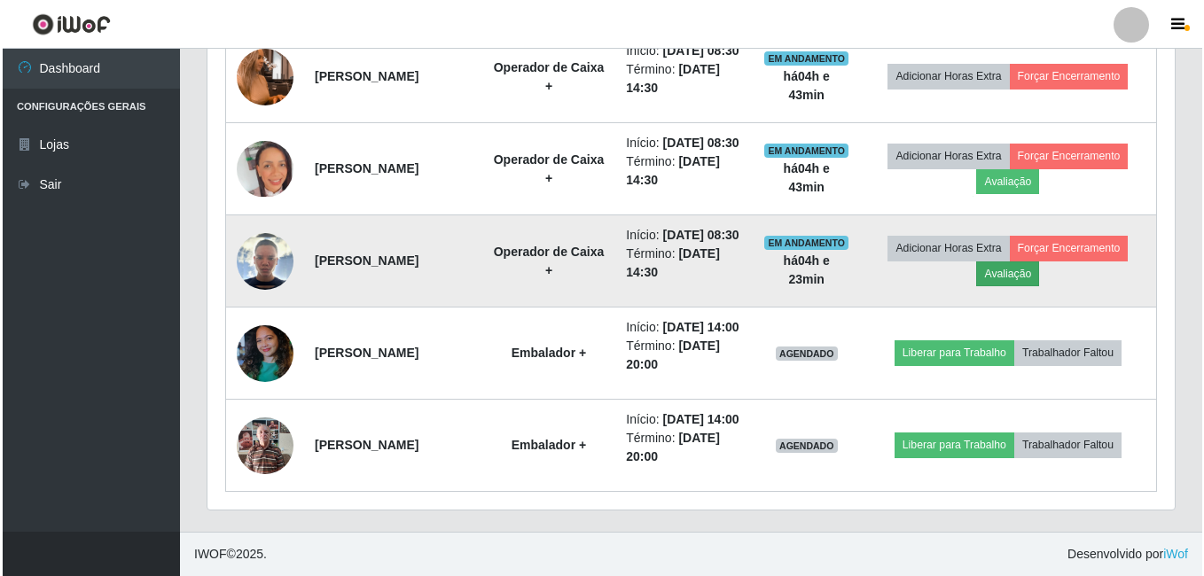
scroll to position [368, 958]
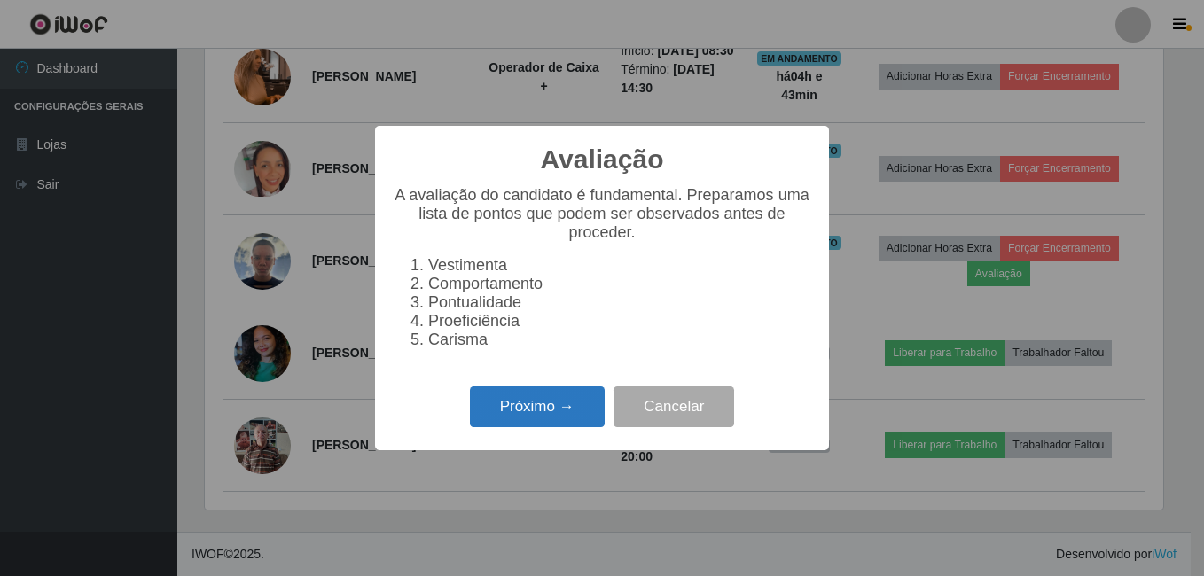
click at [499, 419] on button "Próximo →" at bounding box center [537, 408] width 135 height 42
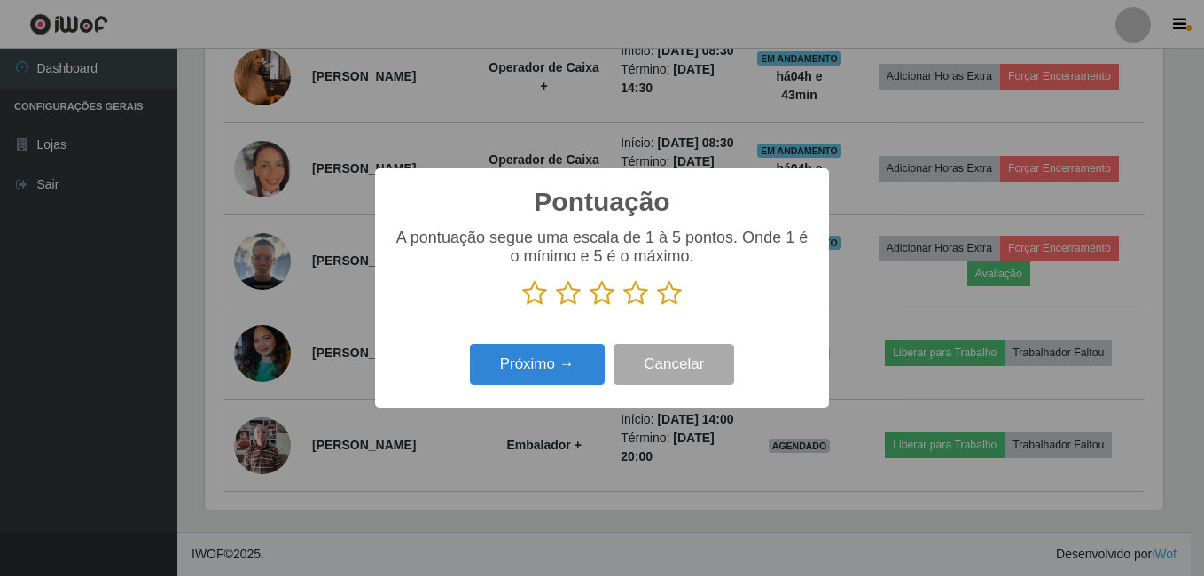
scroll to position [886125, 885535]
click at [668, 292] on icon at bounding box center [669, 293] width 25 height 27
click at [657, 307] on input "radio" at bounding box center [657, 307] width 0 height 0
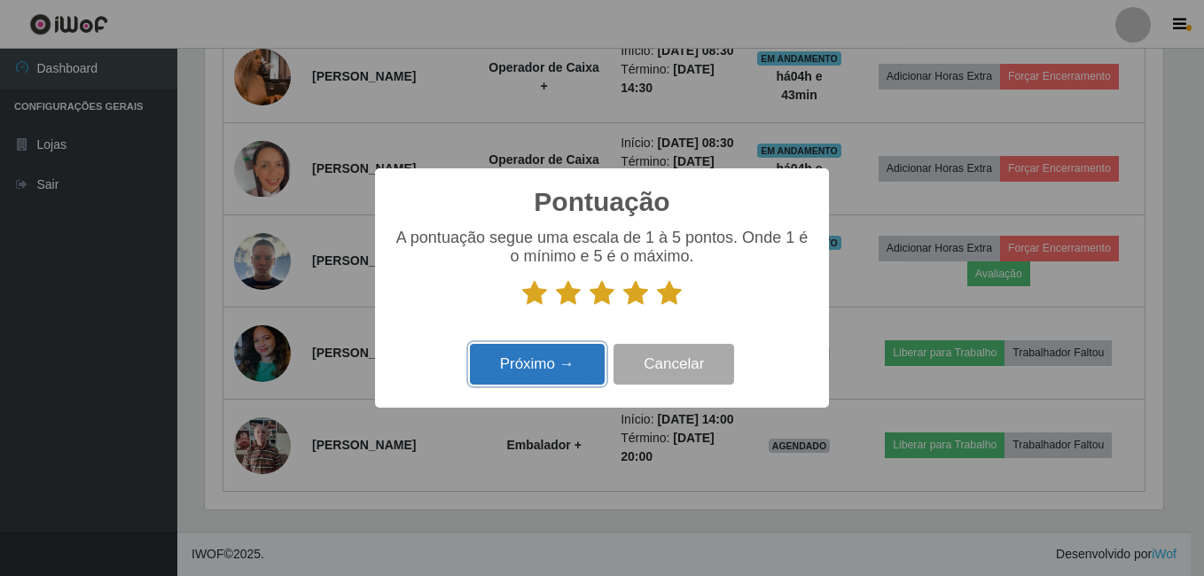
click at [507, 355] on button "Próximo →" at bounding box center [537, 365] width 135 height 42
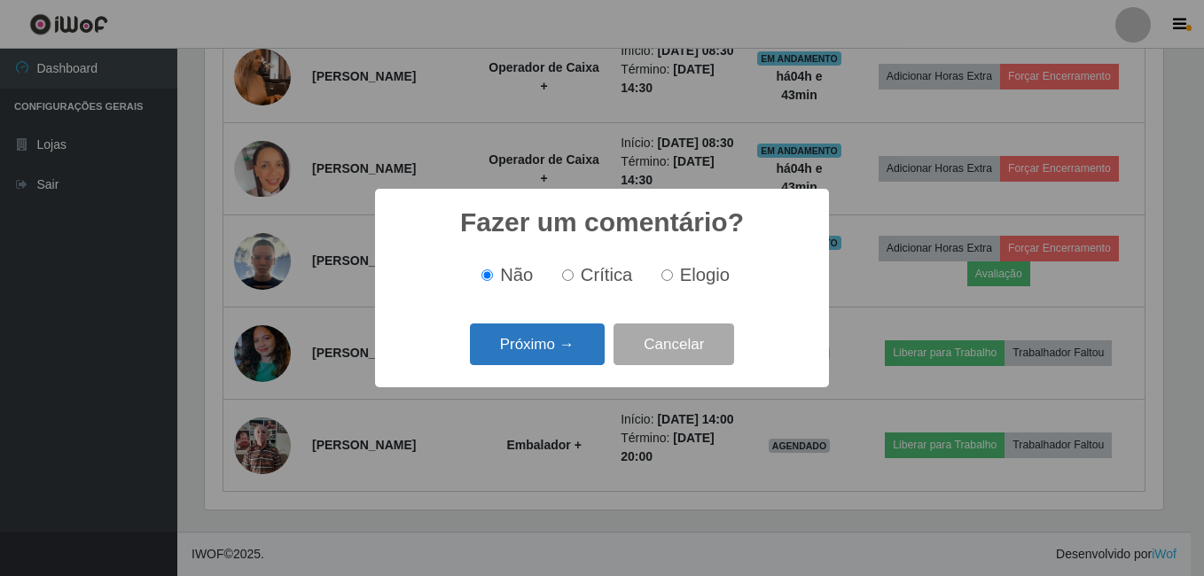
click at [505, 361] on button "Próximo →" at bounding box center [537, 345] width 135 height 42
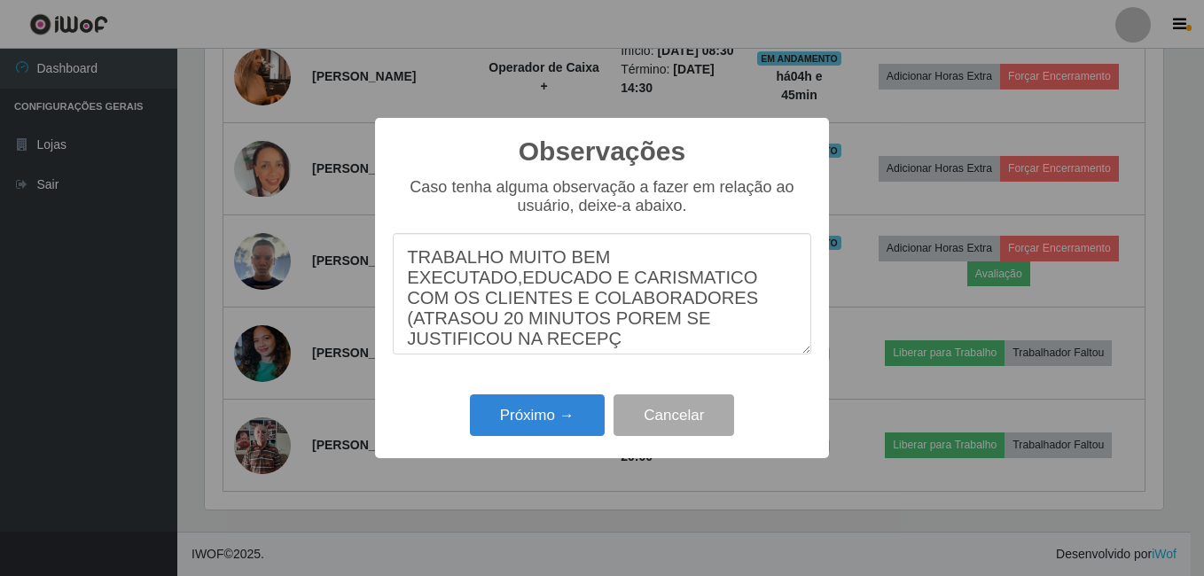
scroll to position [14, 0]
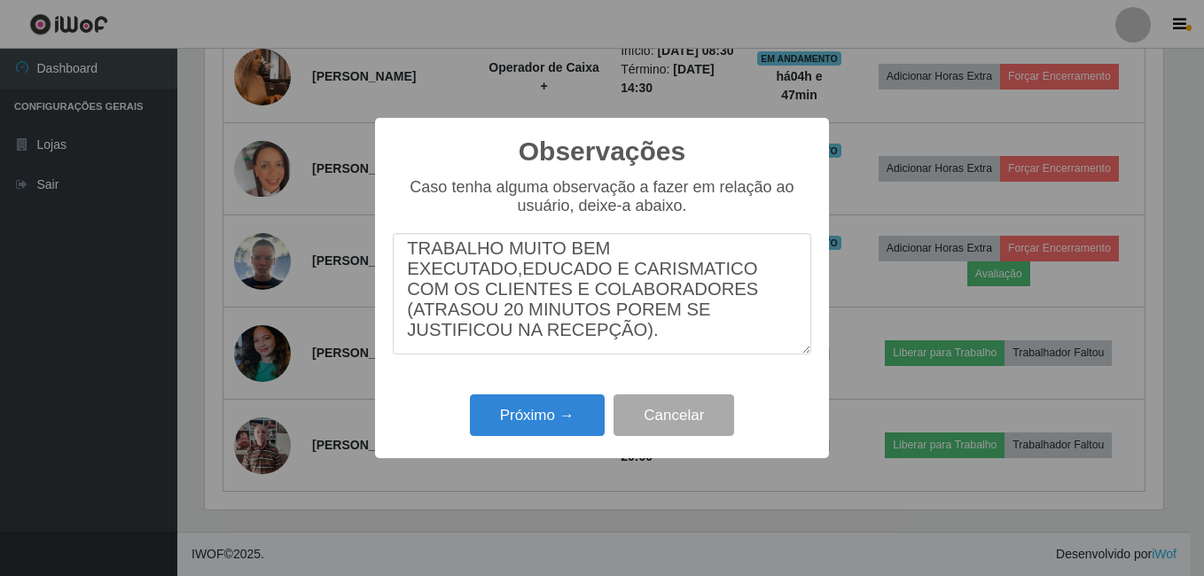
click at [497, 344] on textarea "TRABALHO MUITO BEM EXECUTADO,EDUCADO E CARISMATICO COM OS CLIENTES E COLABORADO…" at bounding box center [602, 293] width 418 height 121
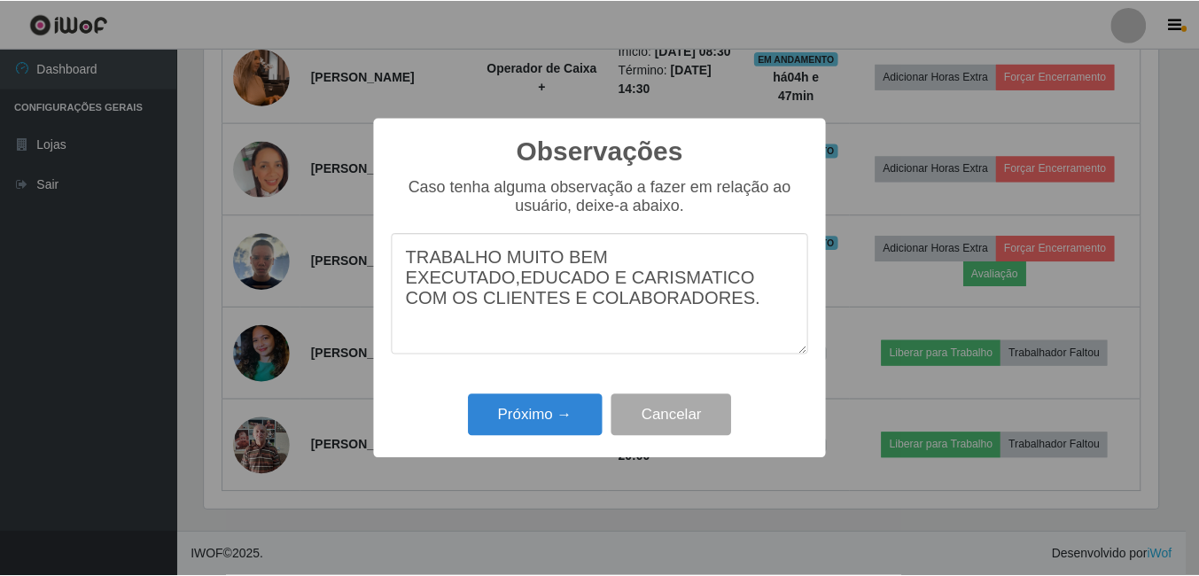
scroll to position [0, 0]
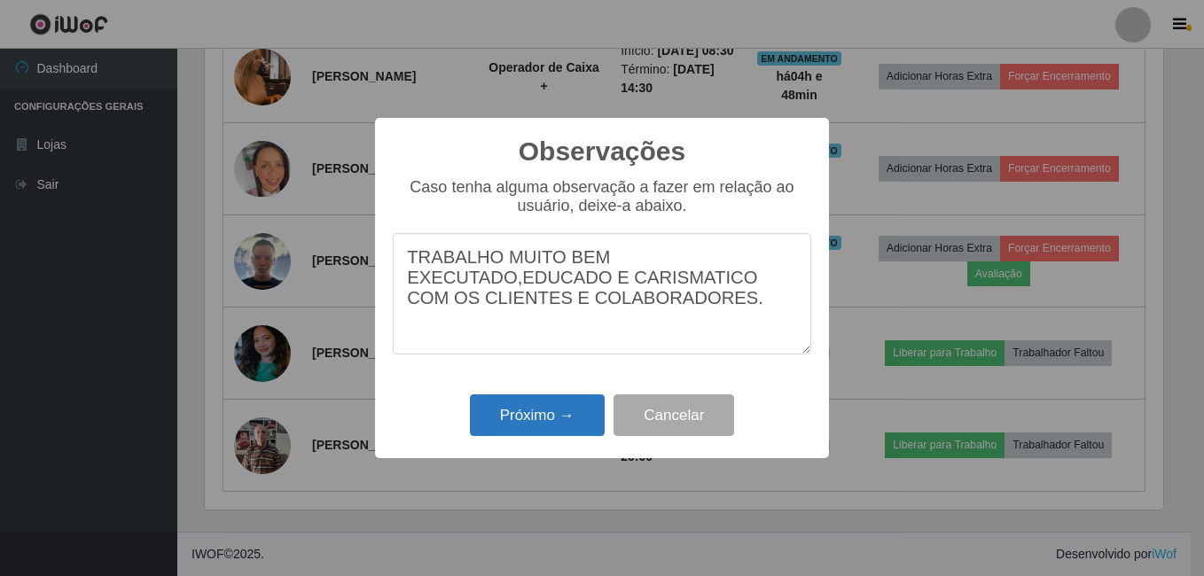
type textarea "TRABALHO MUITO BEM EXECUTADO,EDUCADO E CARISMATICO COM OS CLIENTES E COLABORADO…"
click at [557, 432] on button "Próximo →" at bounding box center [537, 415] width 135 height 42
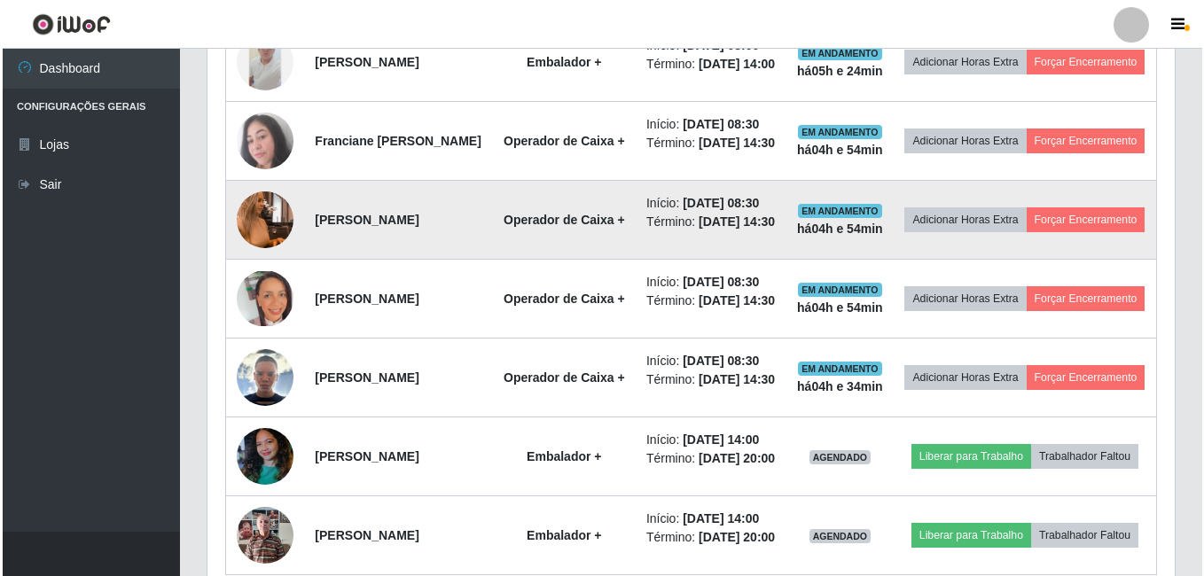
scroll to position [931, 0]
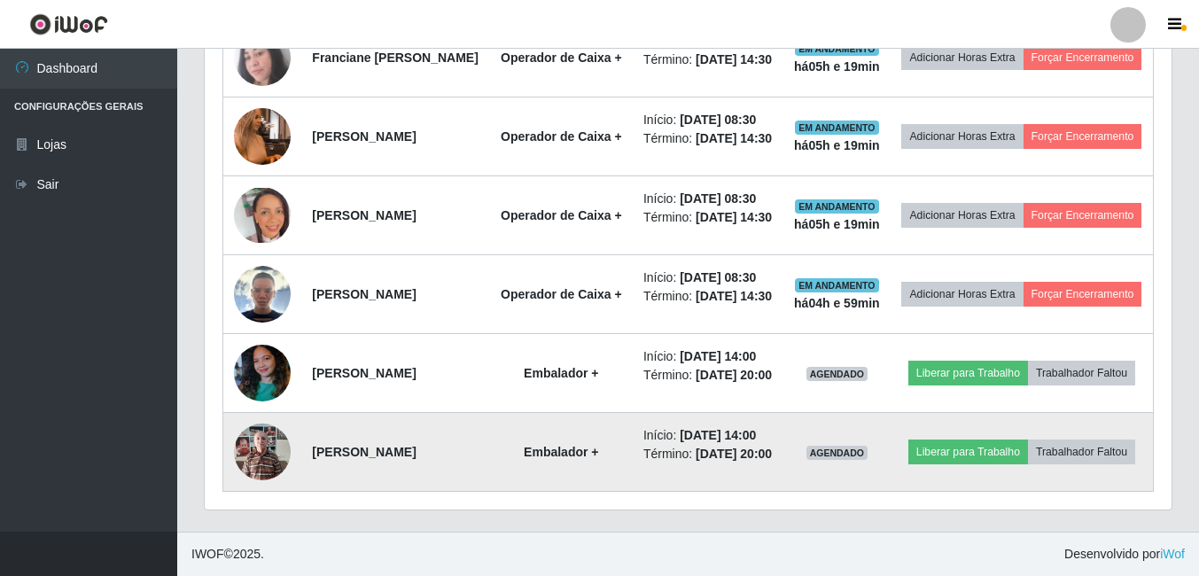
click at [271, 445] on img at bounding box center [262, 451] width 57 height 75
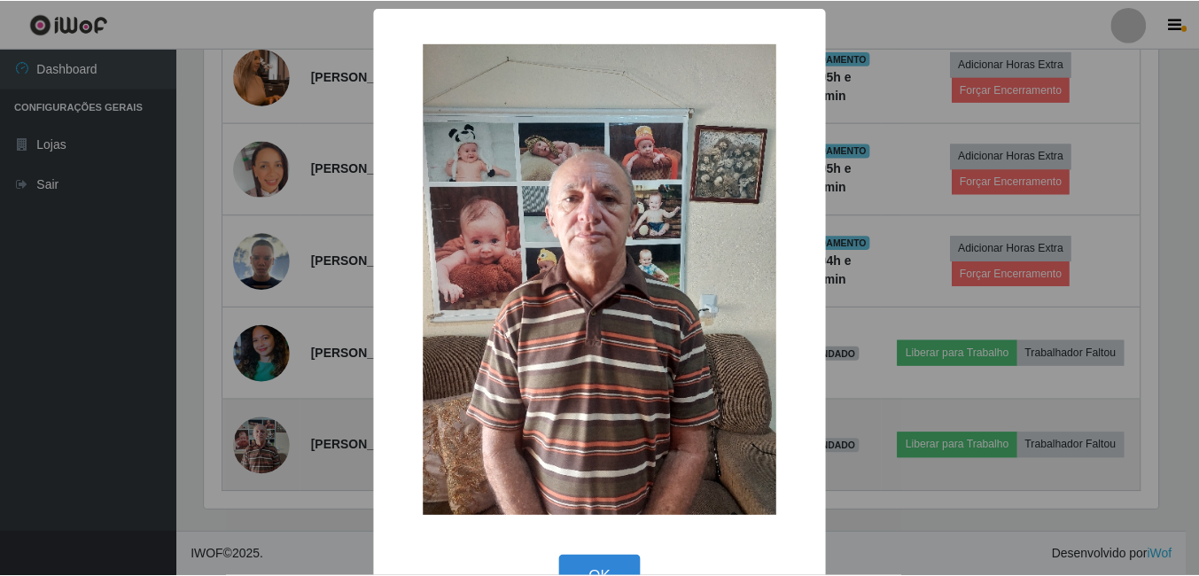
scroll to position [368, 958]
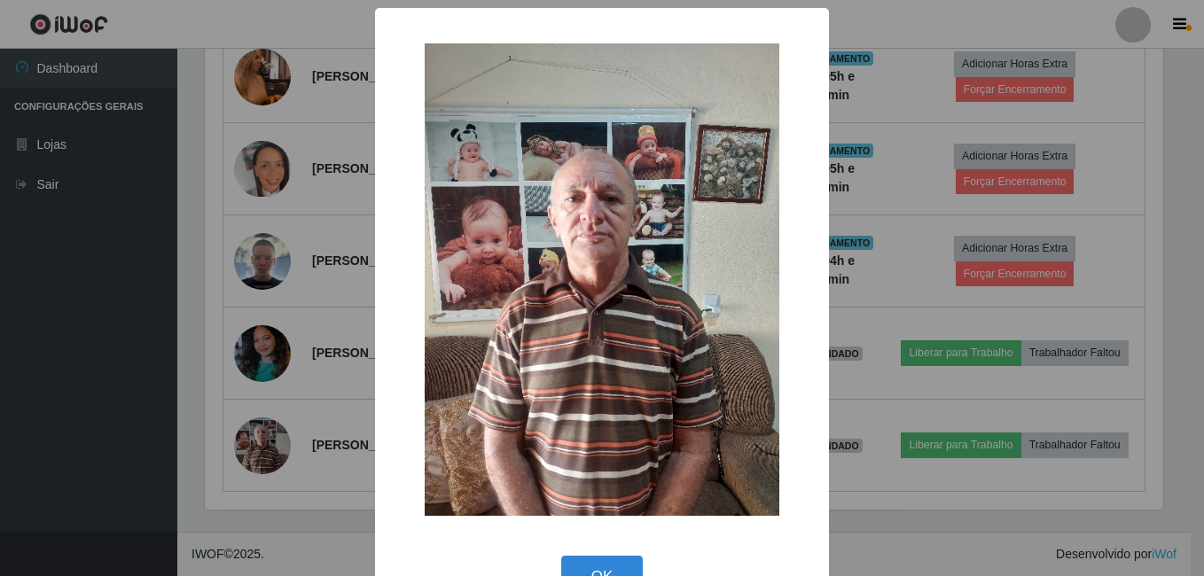
click at [900, 269] on div "× OK Cancel" at bounding box center [602, 288] width 1204 height 576
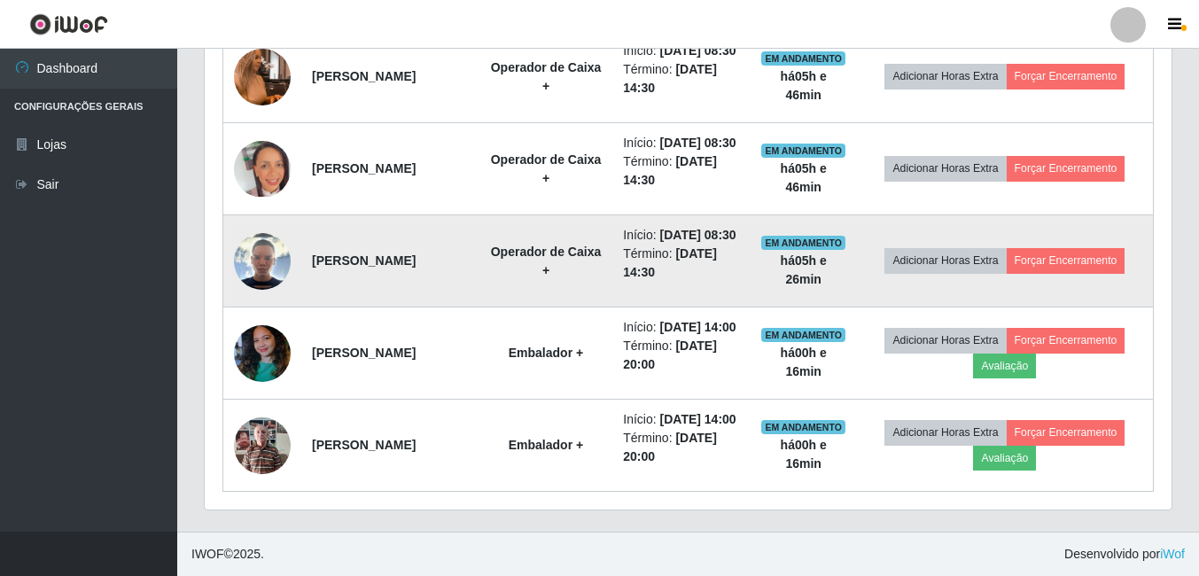
scroll to position [936, 0]
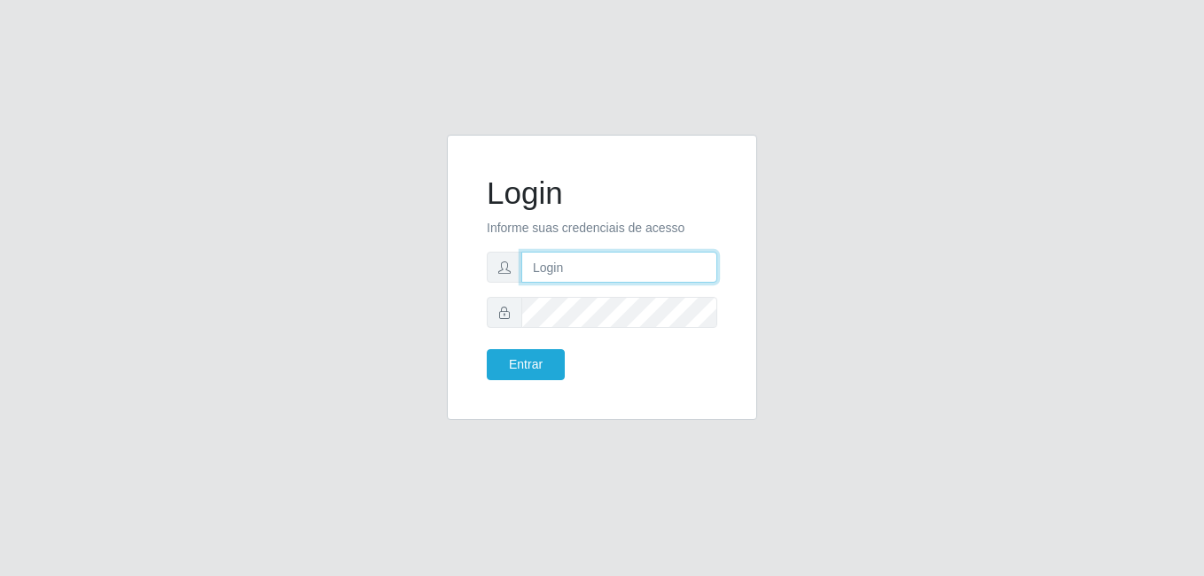
type input "heloisa@bessa"
drag, startPoint x: 0, startPoint y: 0, endPoint x: 127, endPoint y: 129, distance: 180.5
click at [127, 129] on div "Login Informe suas credenciais de acesso heloisa@bessa Entrar" at bounding box center [602, 288] width 1204 height 576
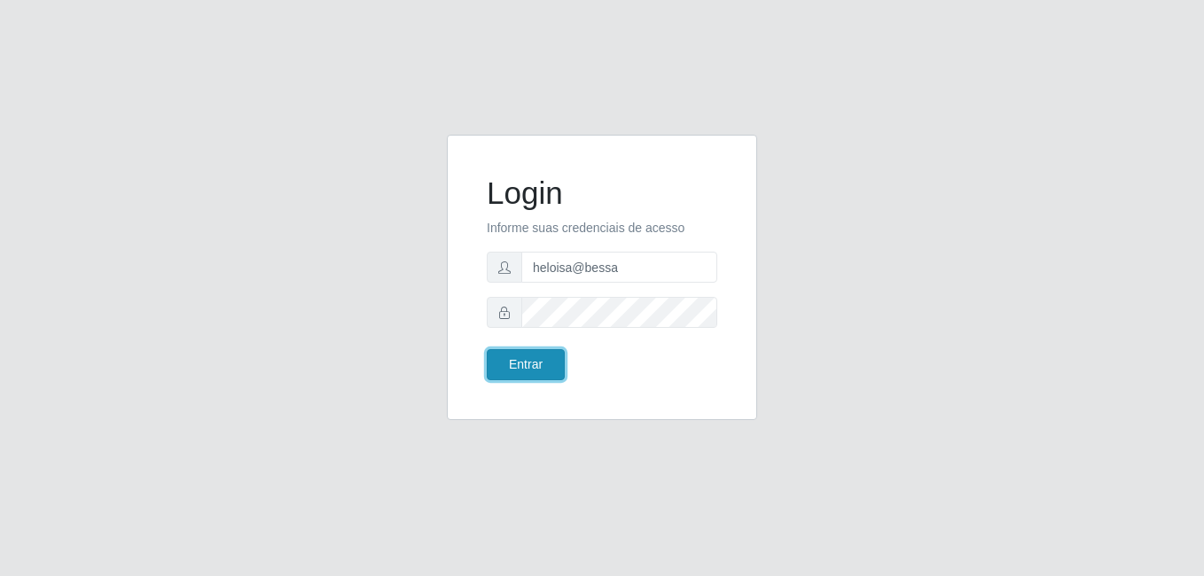
click at [534, 368] on button "Entrar" at bounding box center [526, 364] width 78 height 31
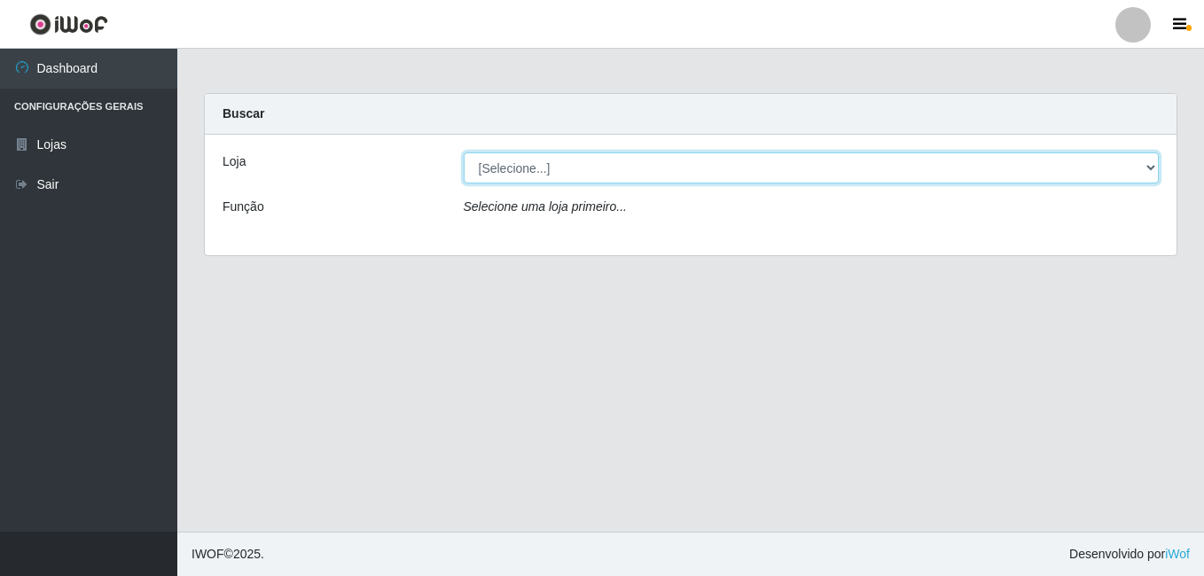
click at [600, 169] on select "[Selecione...] Bemais Supermercados - B9 Bessa" at bounding box center [812, 167] width 696 height 31
select select "410"
click at [464, 152] on select "[Selecione...] Bemais Supermercados - B9 Bessa" at bounding box center [812, 167] width 696 height 31
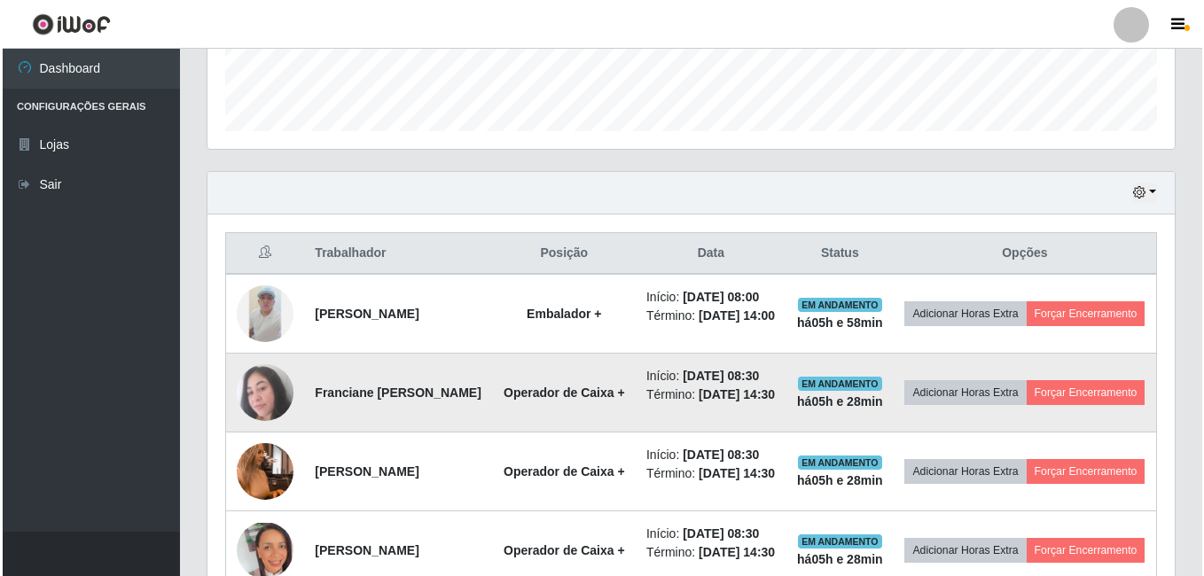
scroll to position [532, 0]
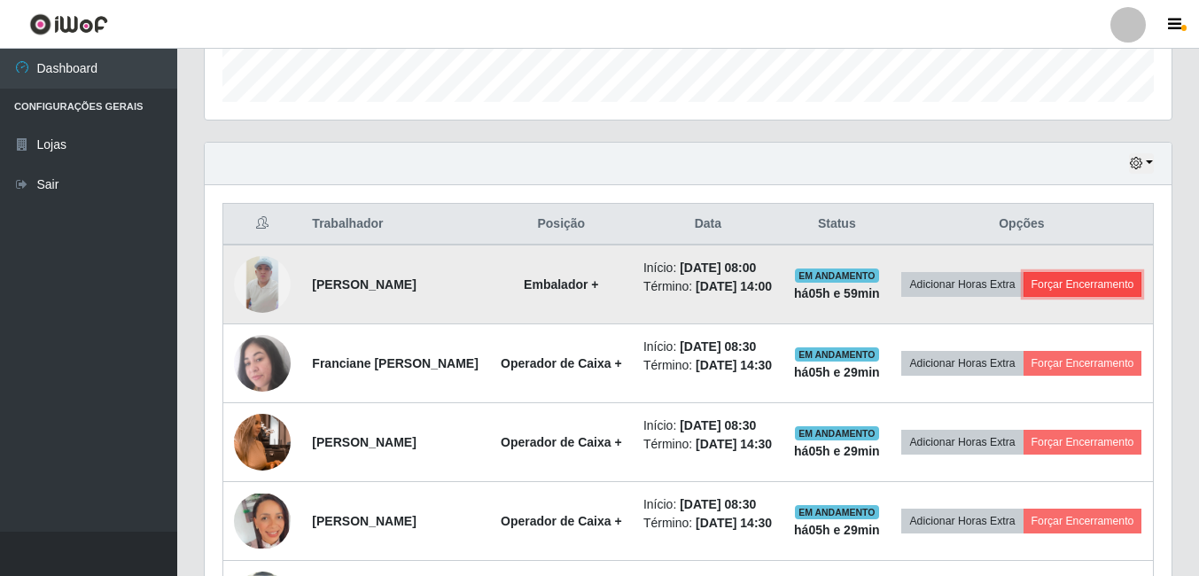
click at [1024, 297] on button "Forçar Encerramento" at bounding box center [1083, 284] width 119 height 25
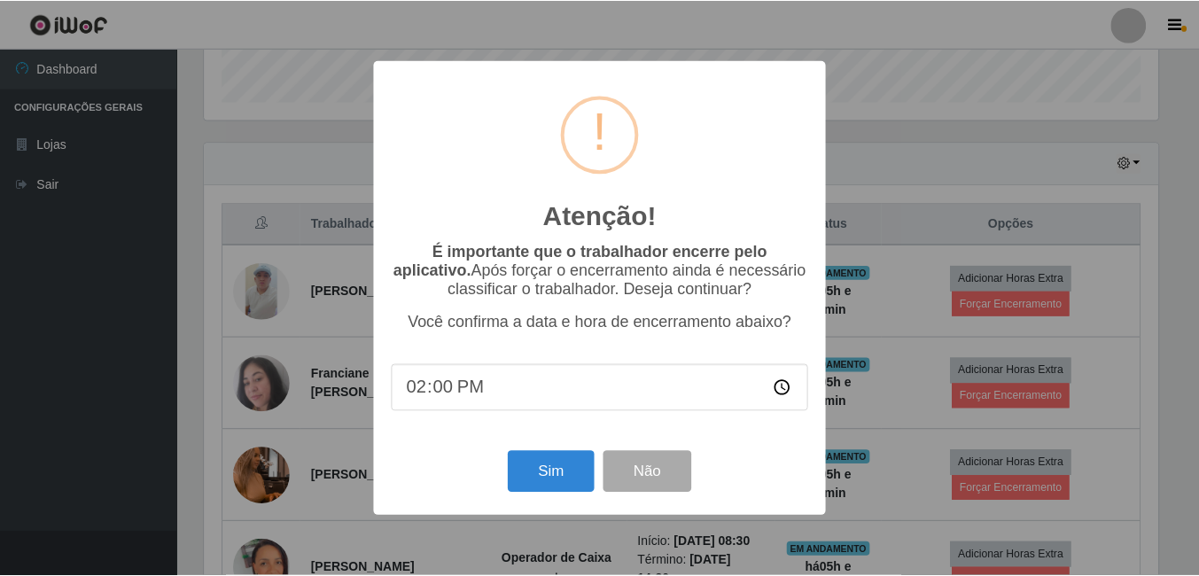
scroll to position [368, 958]
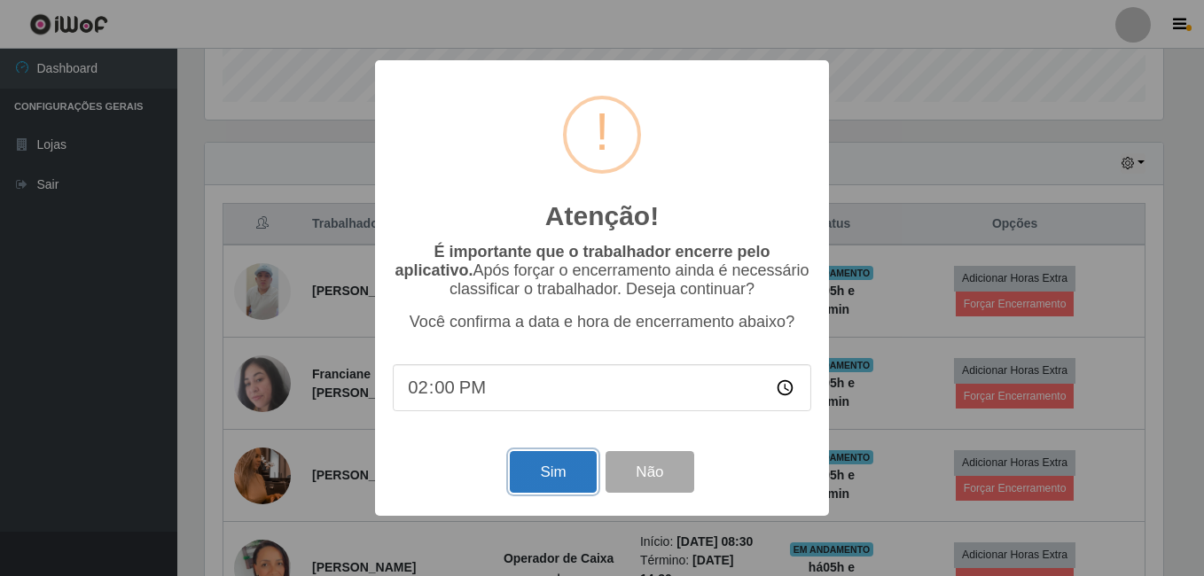
click at [557, 468] on button "Sim" at bounding box center [553, 472] width 86 height 42
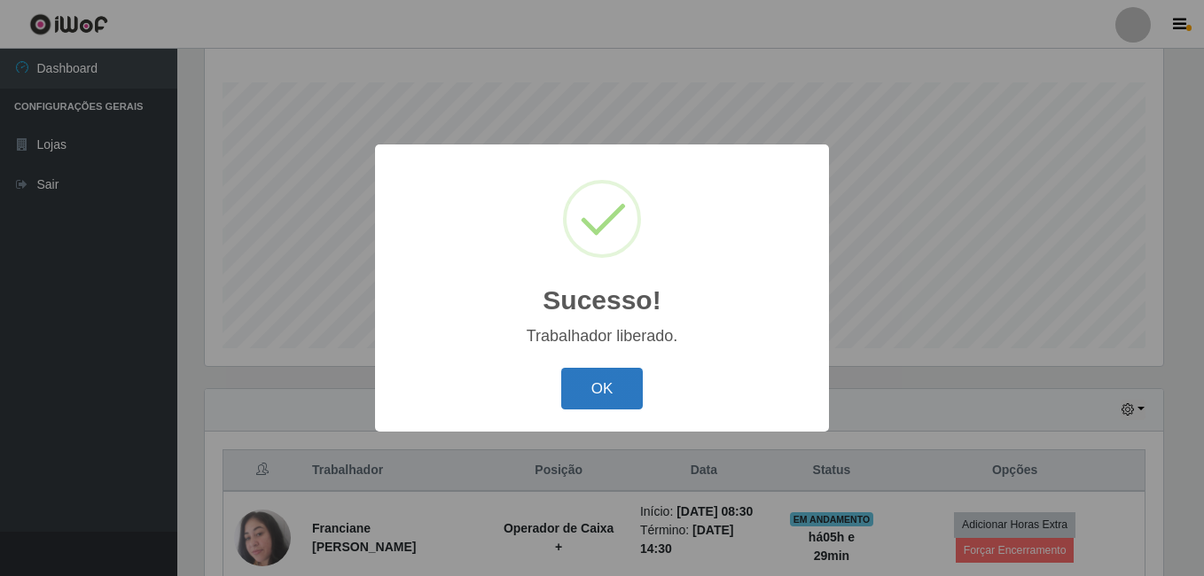
click at [619, 404] on button "OK" at bounding box center [602, 389] width 82 height 42
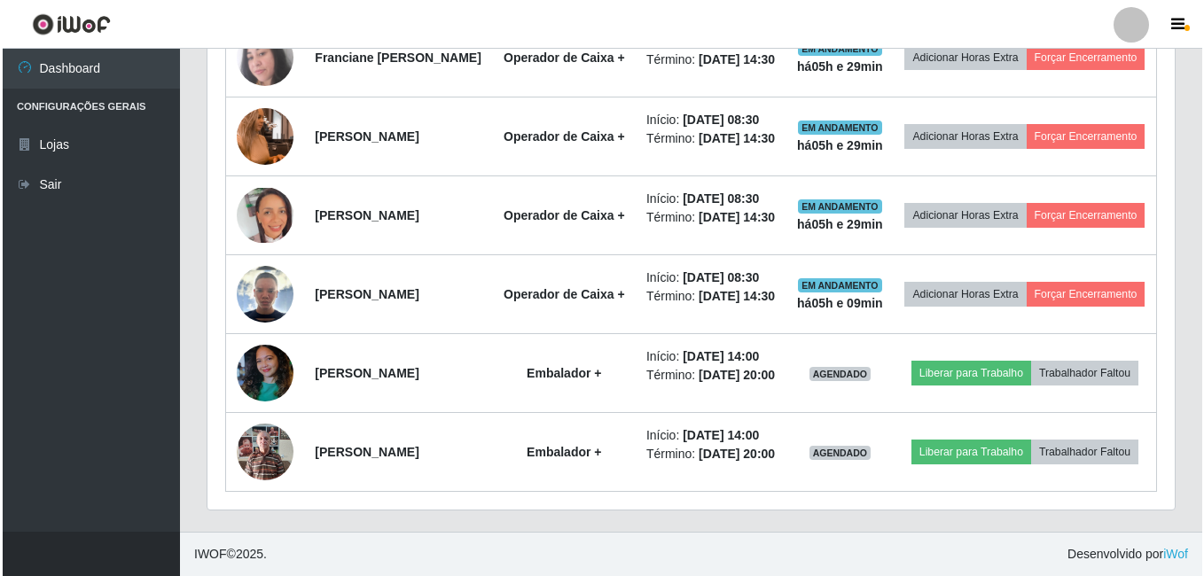
scroll to position [839, 0]
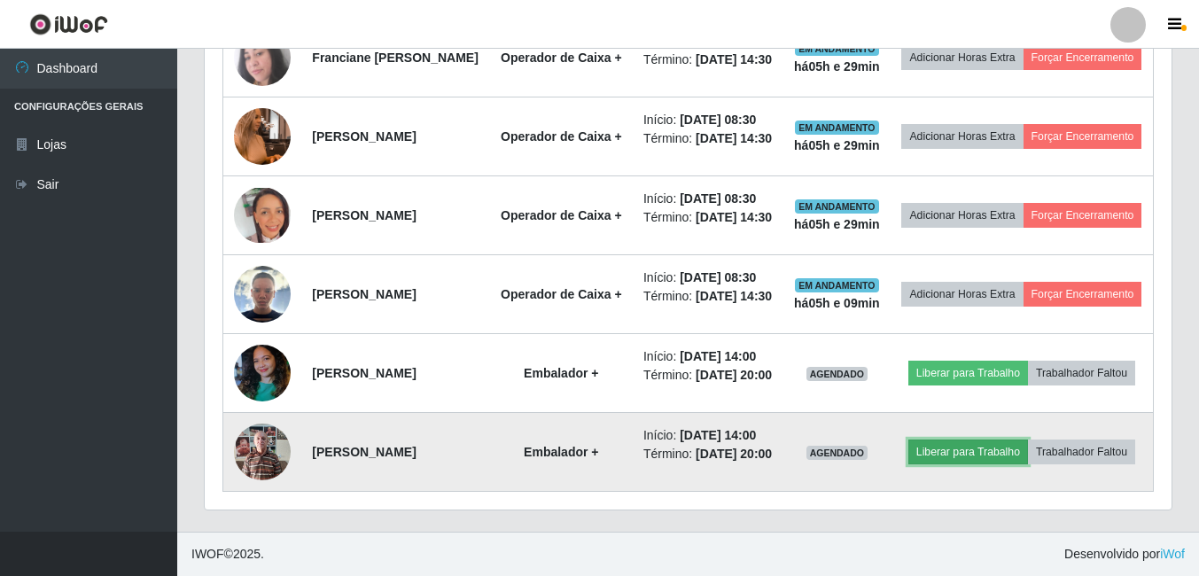
click at [996, 440] on button "Liberar para Trabalho" at bounding box center [969, 452] width 120 height 25
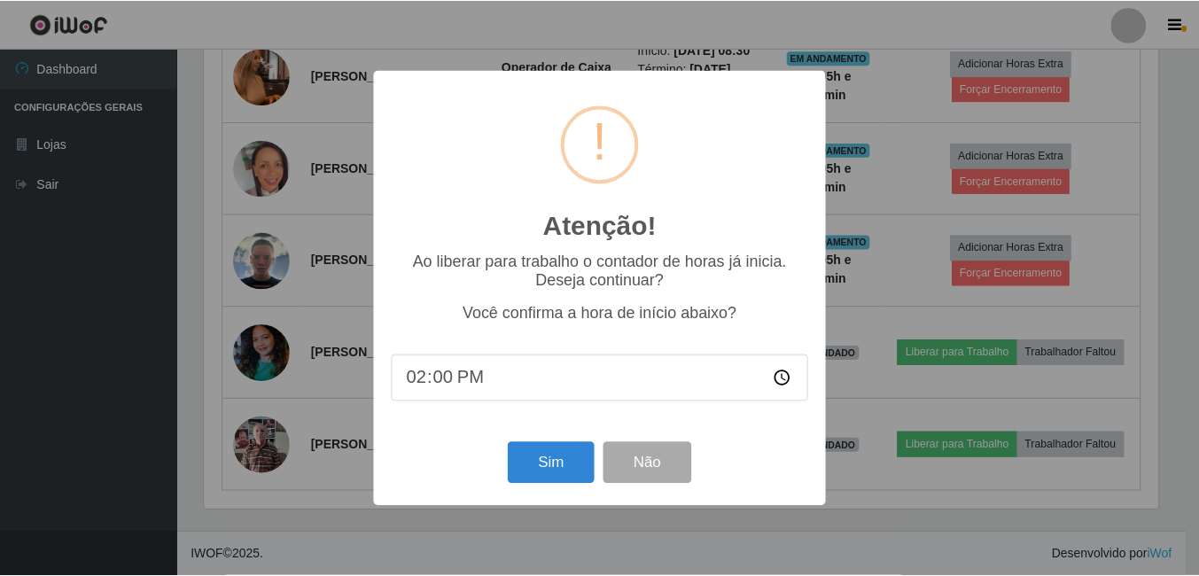
scroll to position [368, 958]
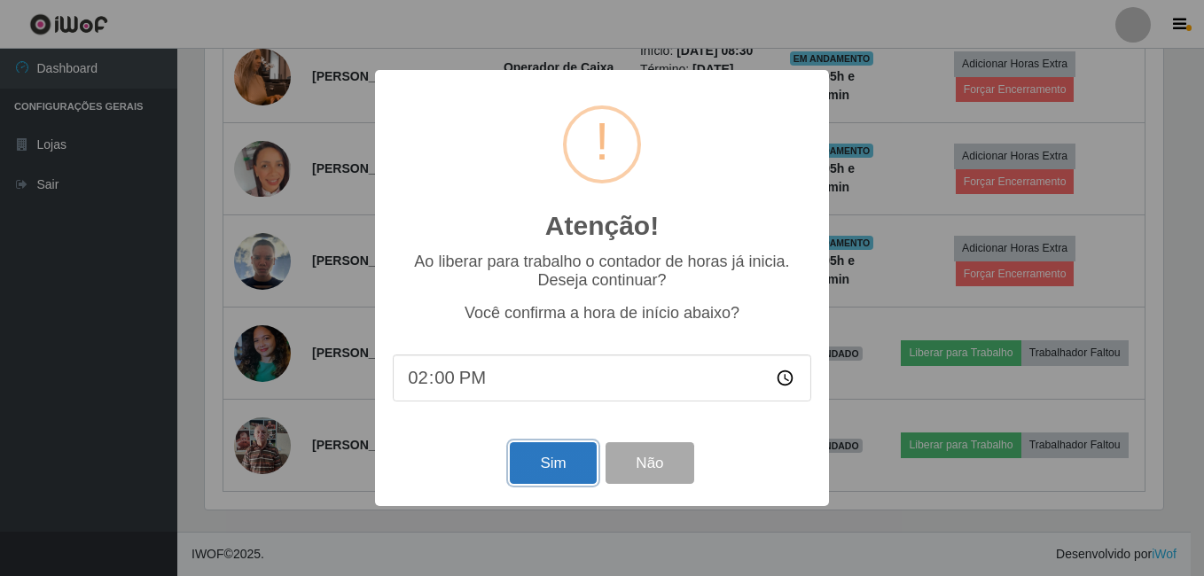
click at [572, 474] on button "Sim" at bounding box center [553, 463] width 86 height 42
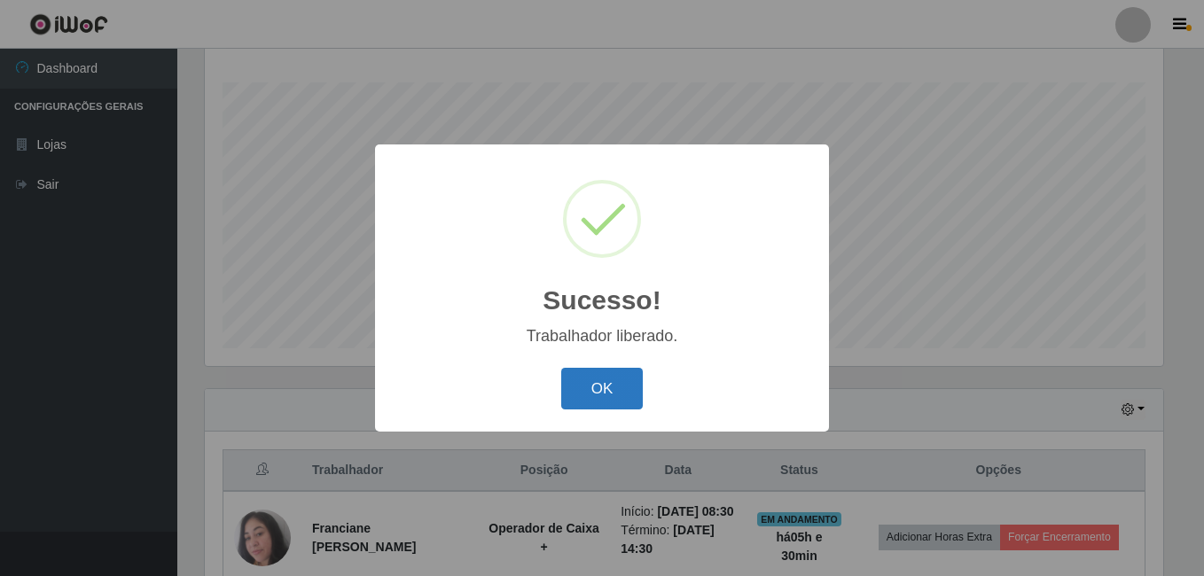
click at [600, 410] on button "OK" at bounding box center [602, 389] width 82 height 42
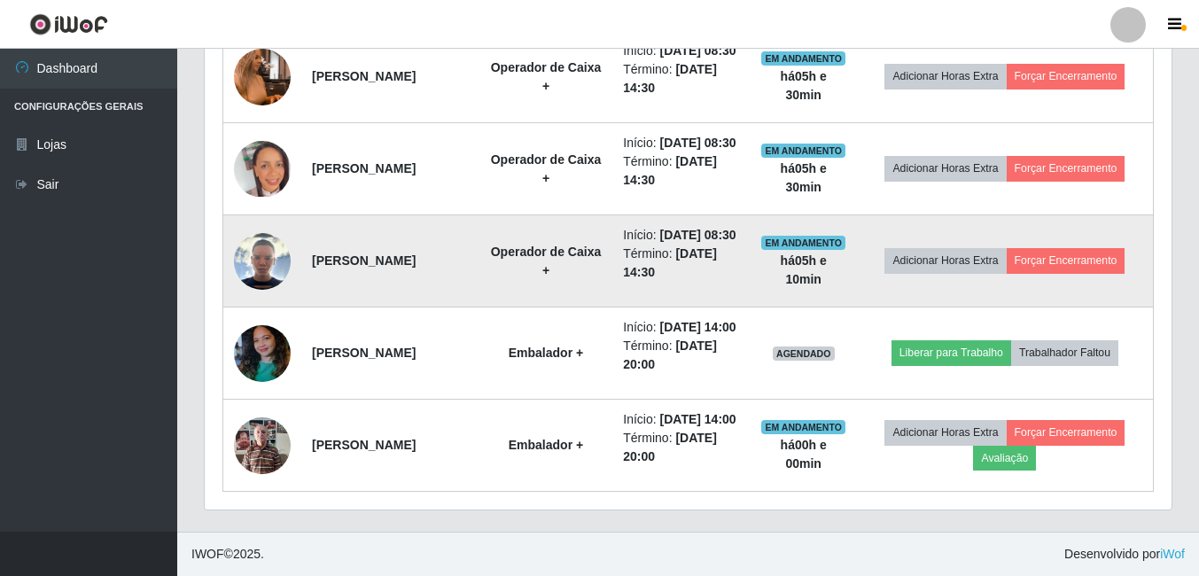
scroll to position [950, 0]
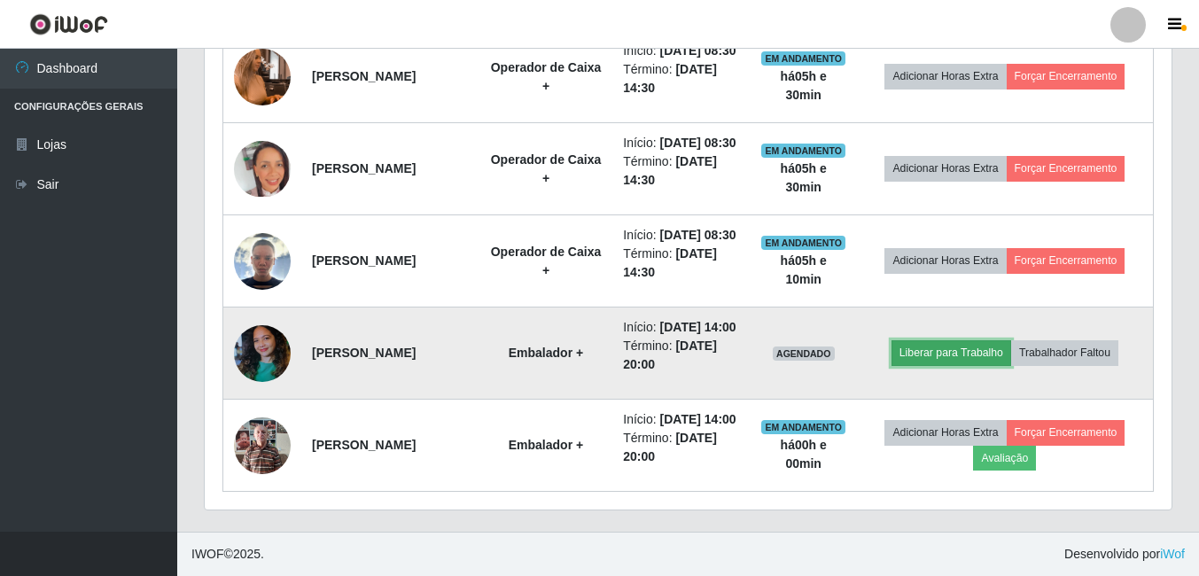
click at [950, 340] on button "Liberar para Trabalho" at bounding box center [952, 352] width 120 height 25
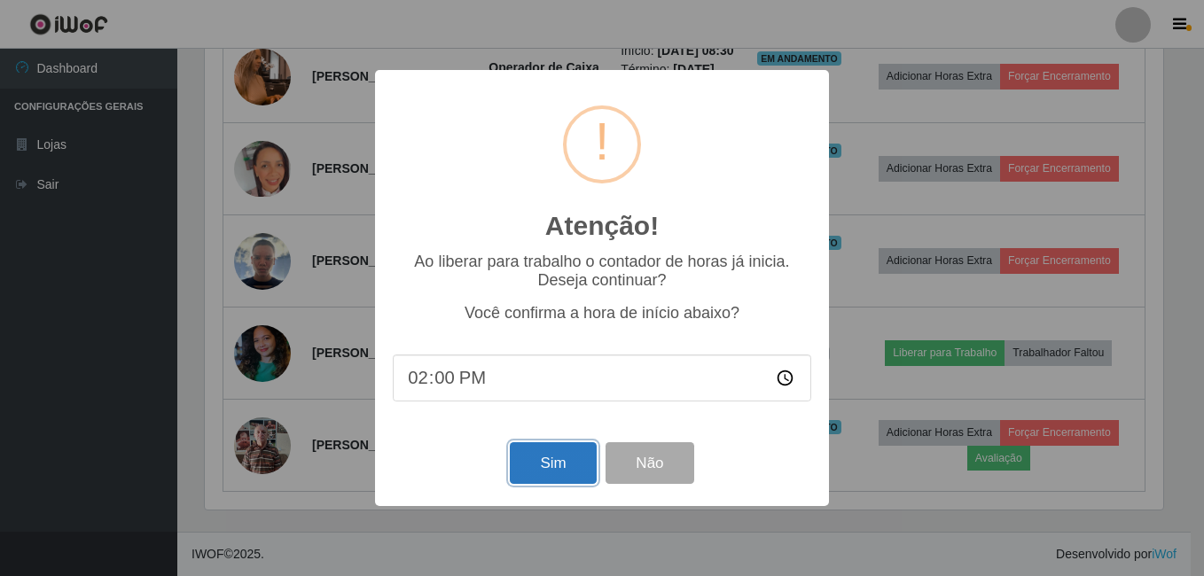
click at [544, 462] on button "Sim" at bounding box center [553, 463] width 86 height 42
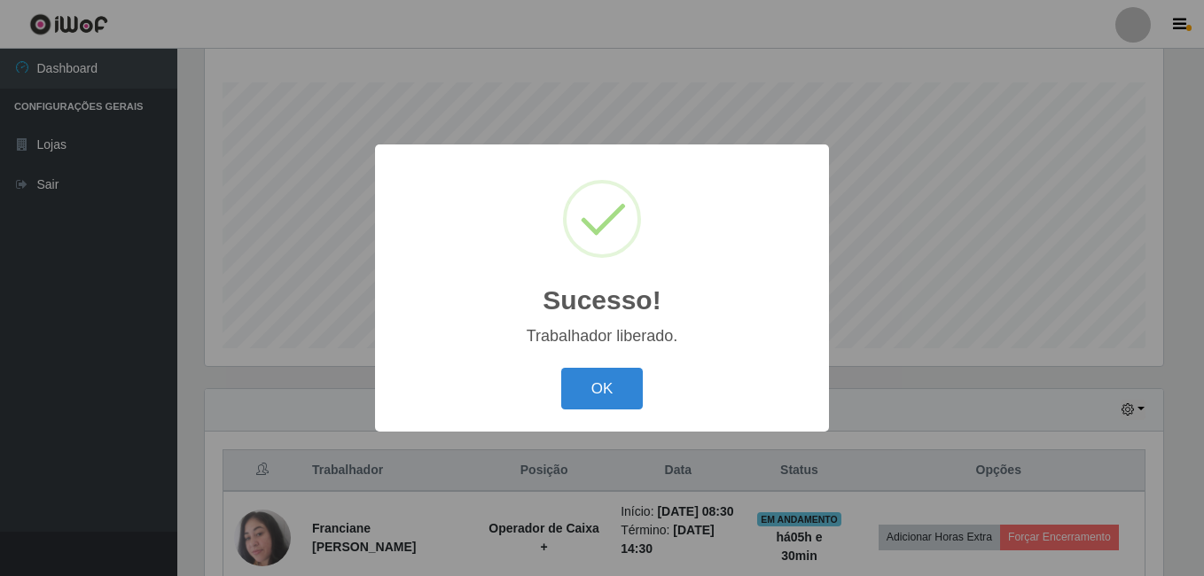
click at [561, 368] on button "OK" at bounding box center [602, 389] width 82 height 42
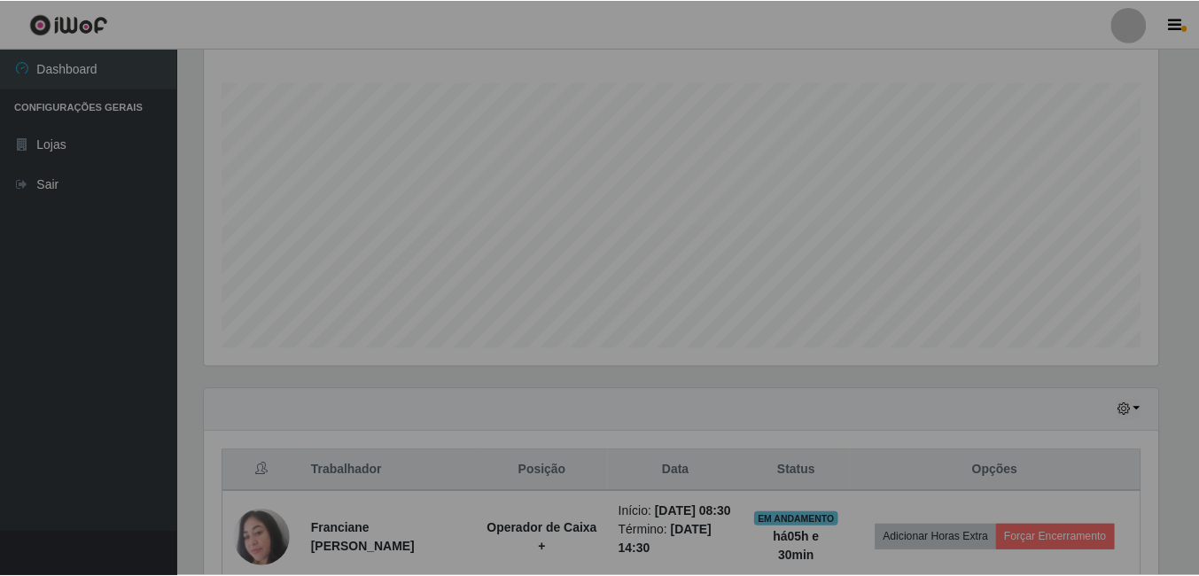
scroll to position [368, 967]
